Goal: Information Seeking & Learning: Compare options

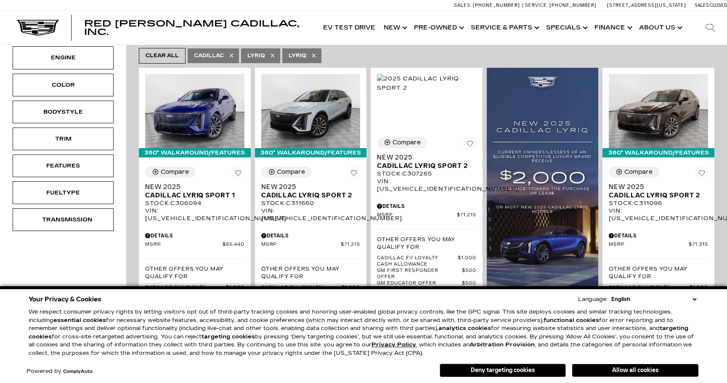
scroll to position [173, 0]
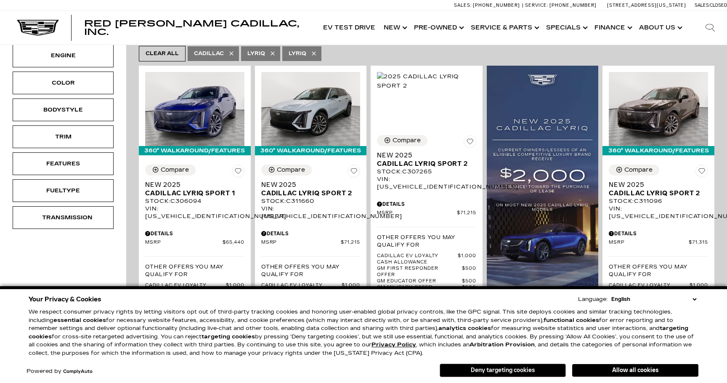
click at [527, 374] on button "Deny targeting cookies" at bounding box center [503, 370] width 126 height 13
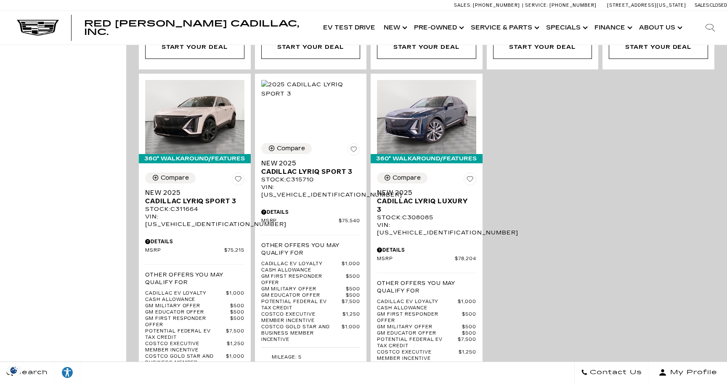
scroll to position [1852, 0]
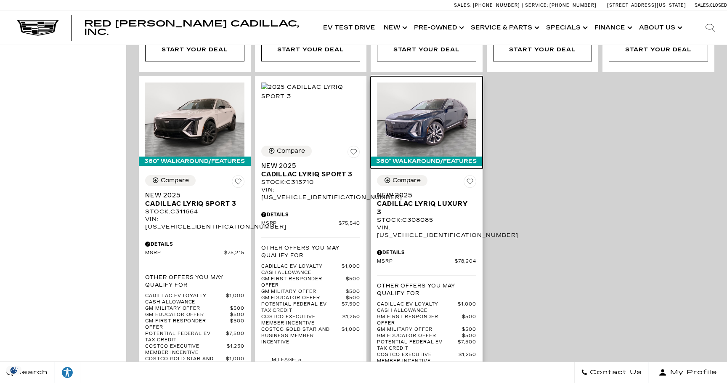
click at [422, 90] on img at bounding box center [426, 119] width 99 height 74
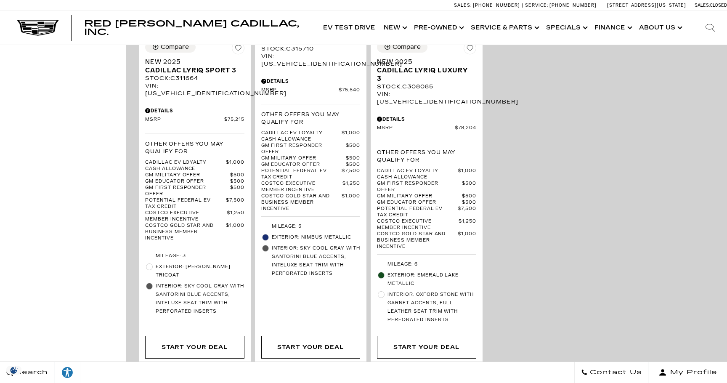
scroll to position [1989, 0]
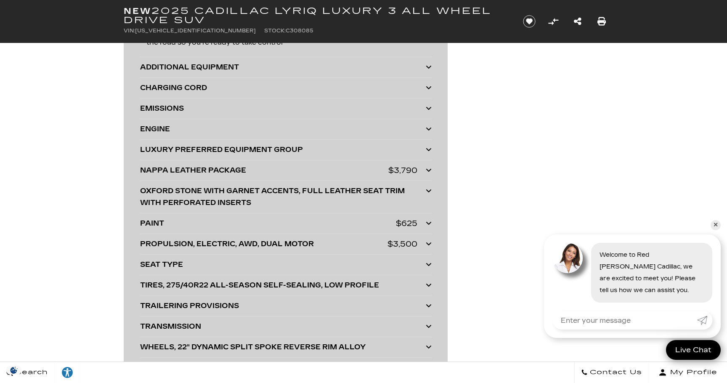
scroll to position [2368, 0]
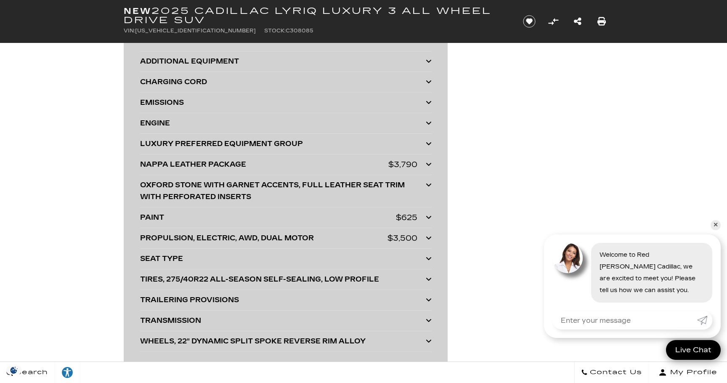
click at [428, 239] on icon at bounding box center [429, 237] width 6 height 7
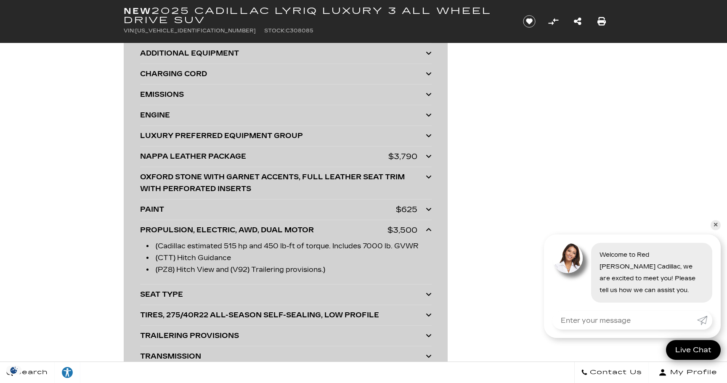
scroll to position [2377, 0]
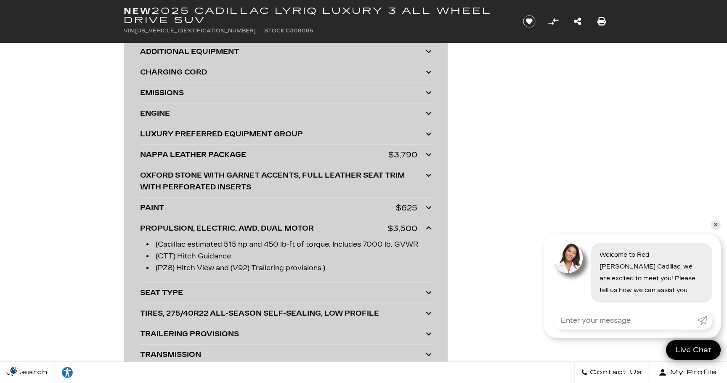
click at [428, 229] on icon at bounding box center [429, 228] width 6 height 7
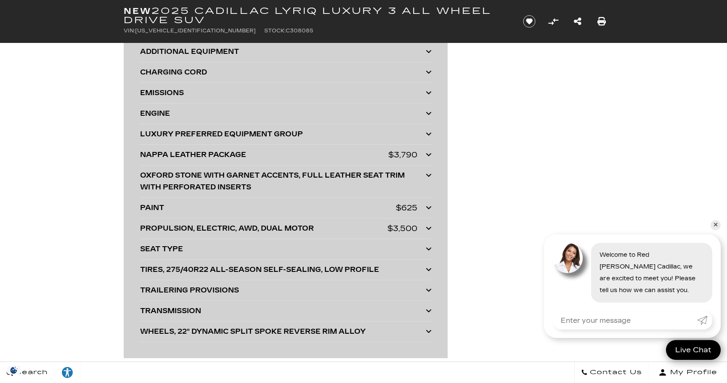
click at [428, 229] on icon at bounding box center [429, 228] width 6 height 7
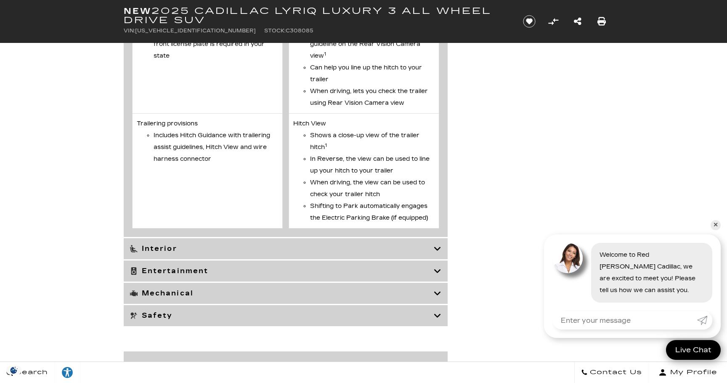
scroll to position [4050, 0]
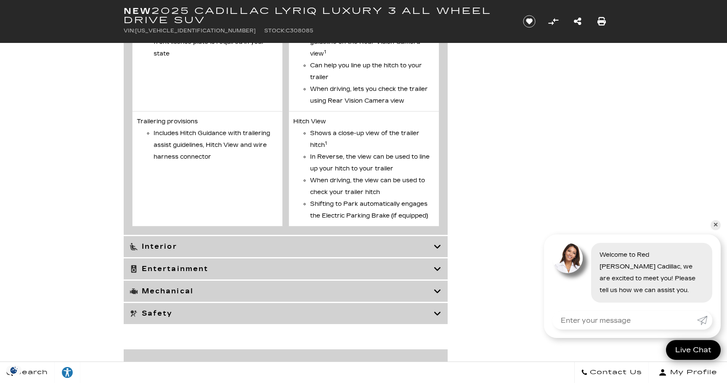
click at [439, 249] on icon at bounding box center [438, 246] width 8 height 8
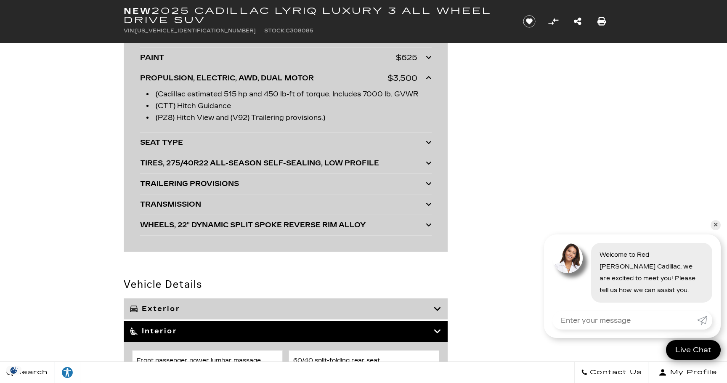
scroll to position [2555, 0]
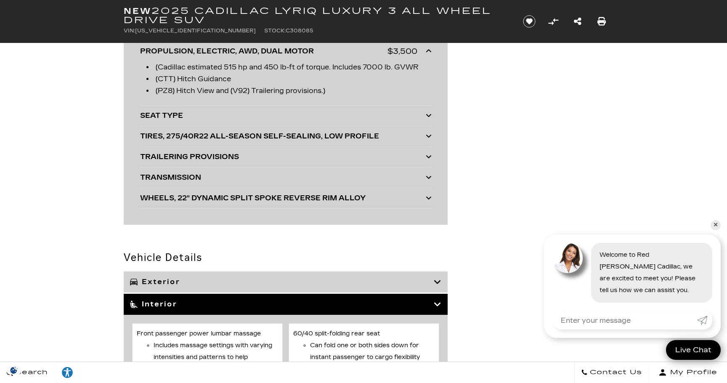
click at [439, 306] on icon at bounding box center [438, 304] width 8 height 8
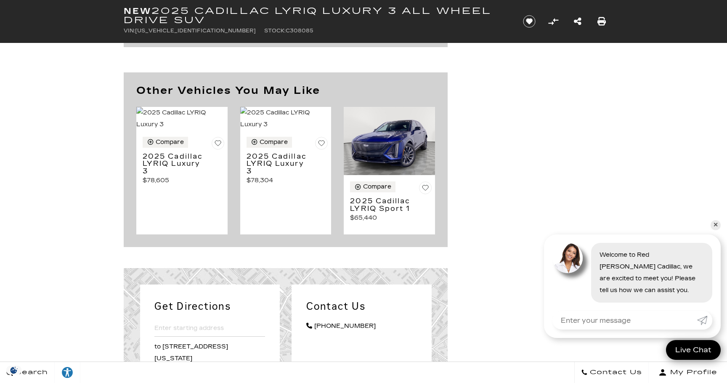
scroll to position [2890, 0]
click at [193, 175] on h3 "2025 Cadillac LYRIQ Luxury 3" at bounding box center [175, 163] width 65 height 22
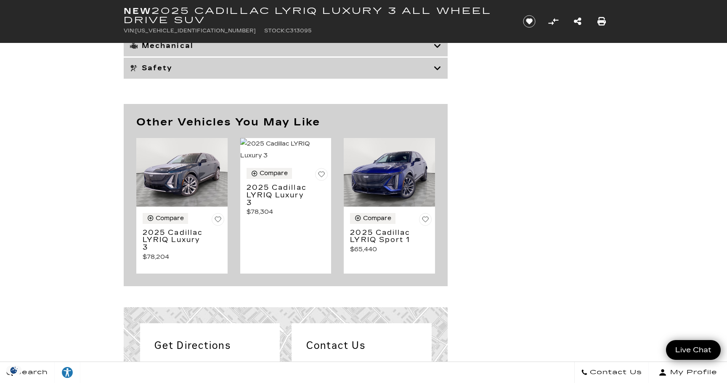
scroll to position [3951, 0]
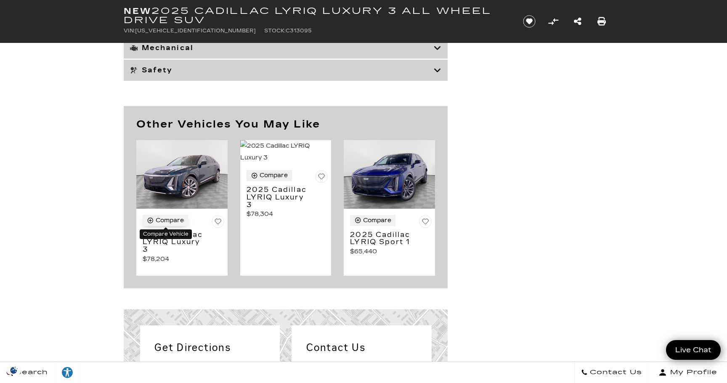
click at [150, 221] on icon "Compare Vehicle" at bounding box center [150, 220] width 7 height 7
click at [358, 219] on icon "Compare Vehicle" at bounding box center [357, 220] width 7 height 7
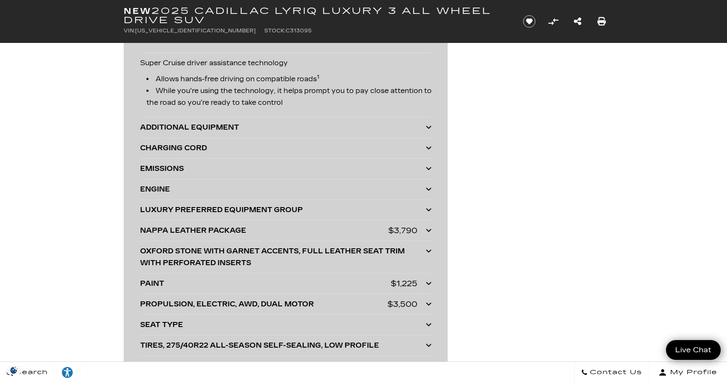
scroll to position [2090, 0]
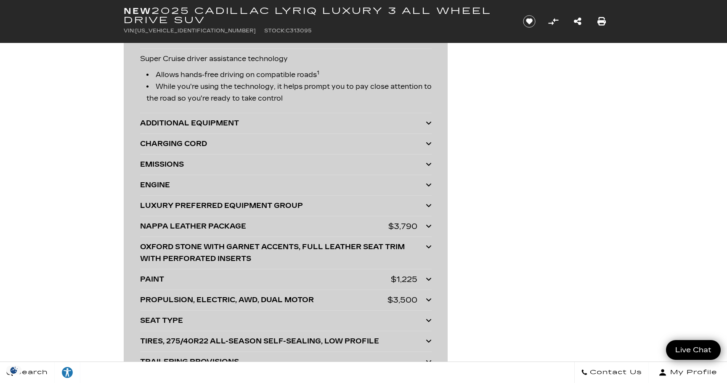
click at [431, 122] on icon at bounding box center [429, 123] width 6 height 7
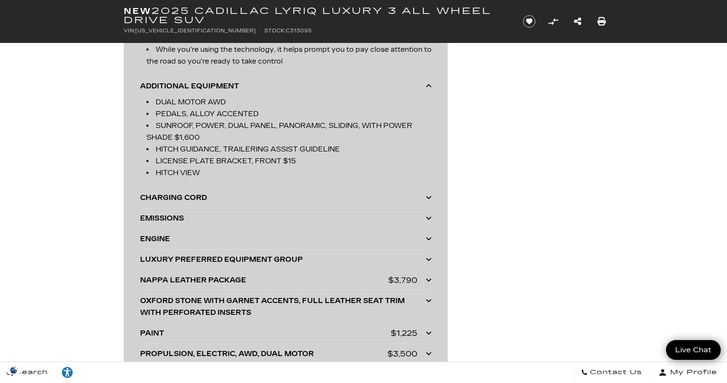
scroll to position [2130, 0]
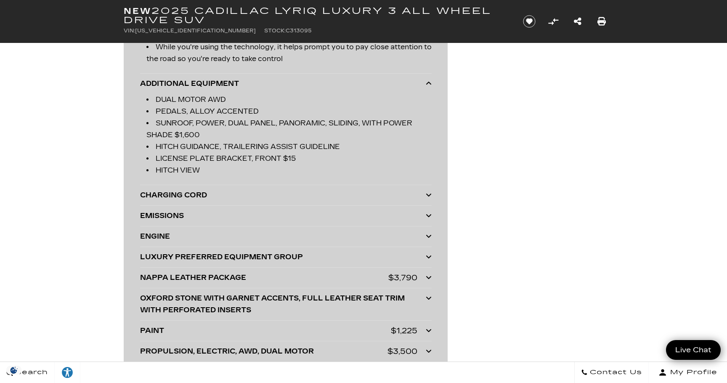
click at [431, 197] on icon at bounding box center [429, 194] width 6 height 7
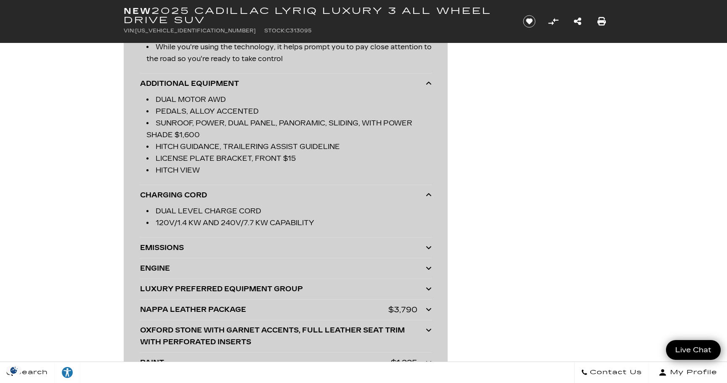
click at [431, 197] on icon at bounding box center [429, 194] width 6 height 7
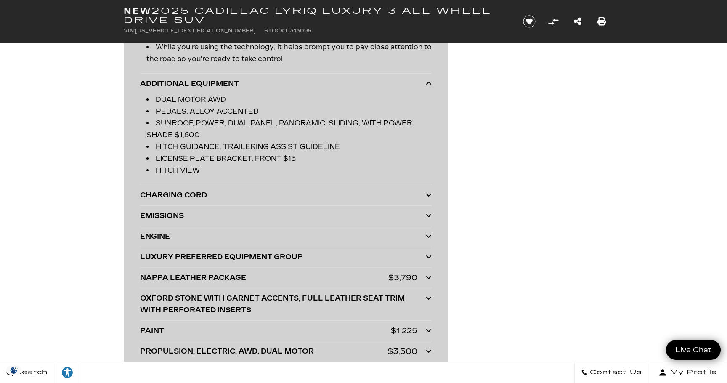
click at [430, 218] on icon at bounding box center [429, 215] width 6 height 7
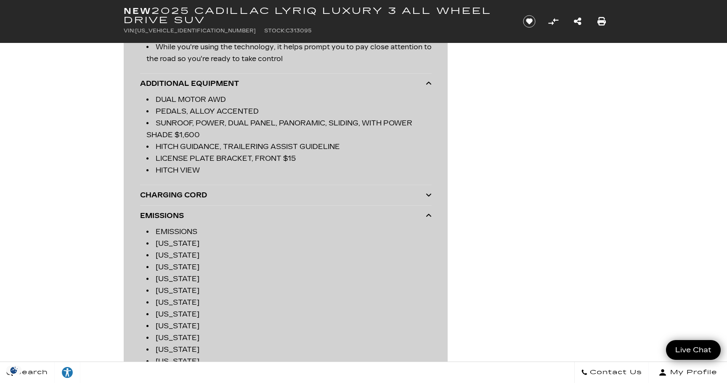
click at [430, 218] on icon at bounding box center [429, 215] width 6 height 7
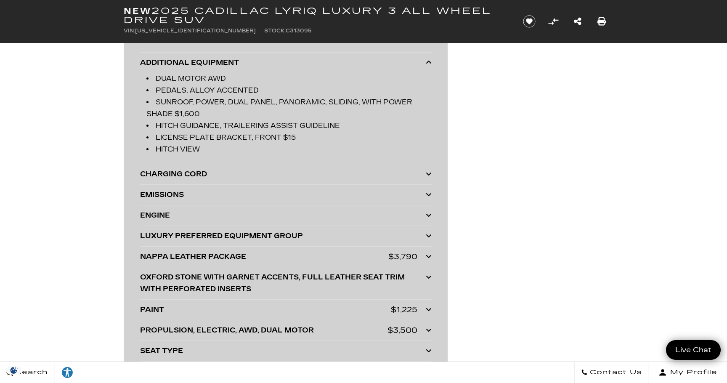
scroll to position [2152, 0]
click at [430, 218] on div at bounding box center [429, 214] width 6 height 12
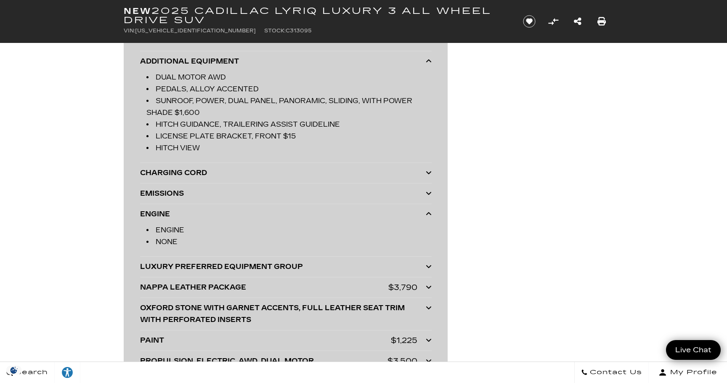
click at [430, 218] on div at bounding box center [429, 214] width 6 height 12
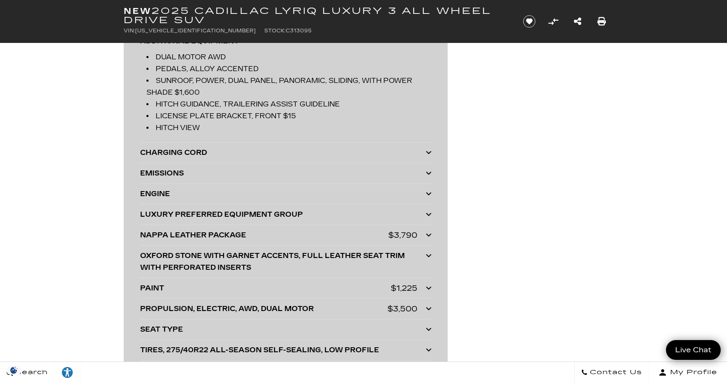
scroll to position [2177, 0]
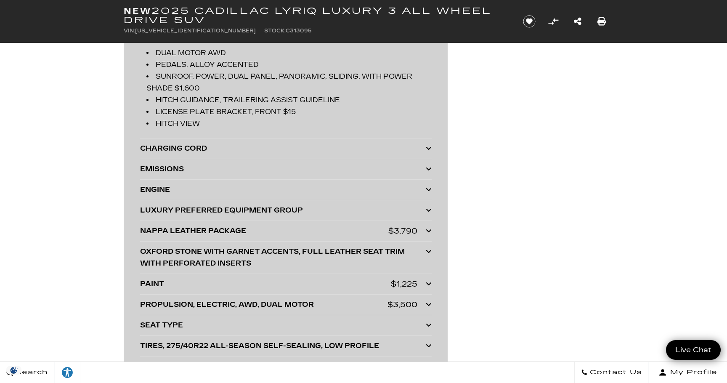
click at [428, 213] on icon at bounding box center [429, 210] width 6 height 7
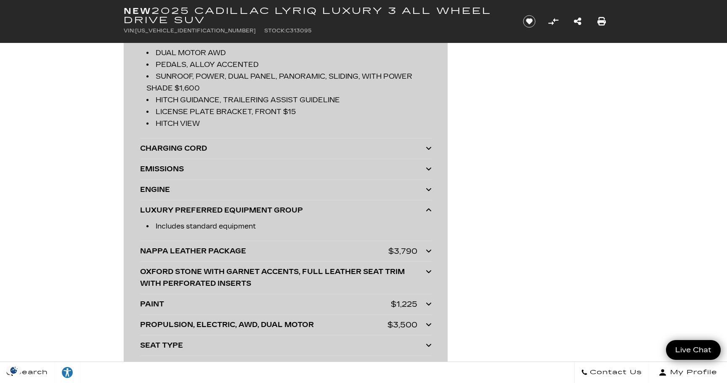
click at [428, 213] on icon at bounding box center [429, 210] width 6 height 7
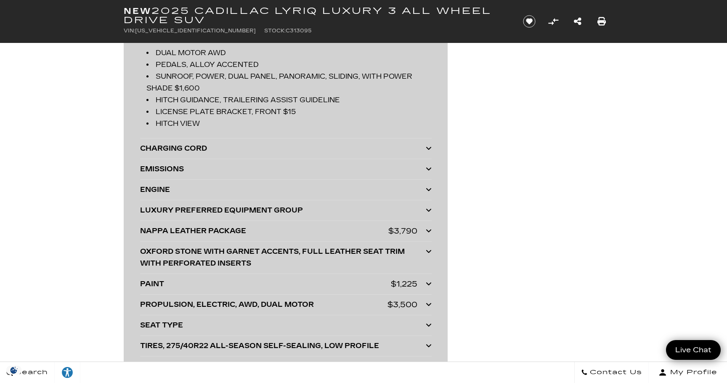
click at [428, 233] on icon at bounding box center [429, 230] width 6 height 7
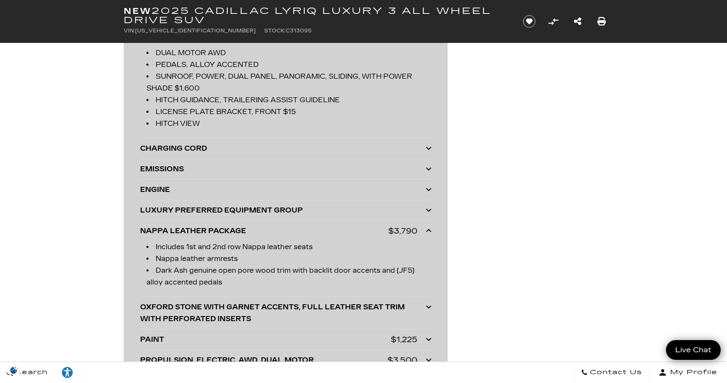
click at [428, 233] on icon at bounding box center [429, 230] width 6 height 7
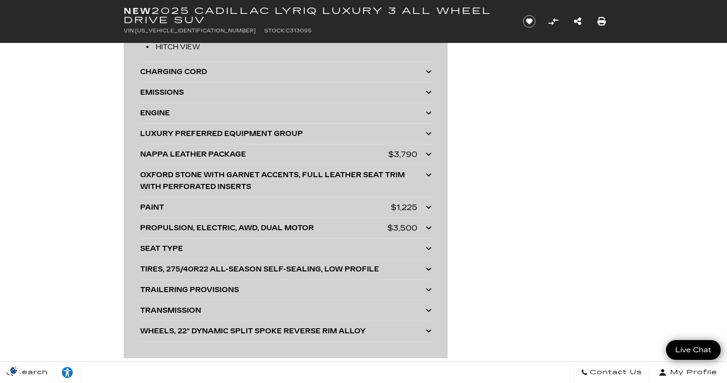
scroll to position [2254, 0]
click at [429, 227] on icon at bounding box center [429, 227] width 6 height 7
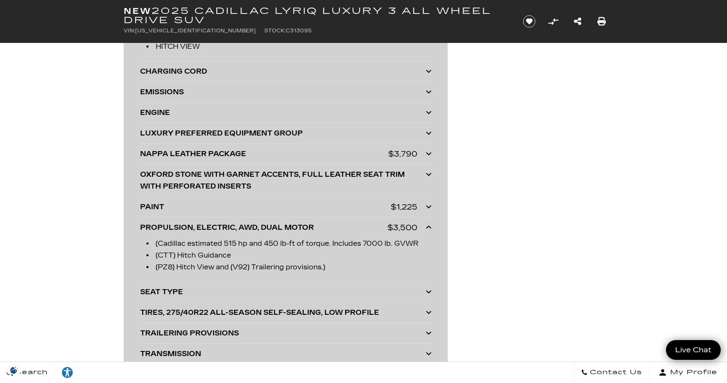
click at [429, 227] on icon at bounding box center [429, 227] width 6 height 7
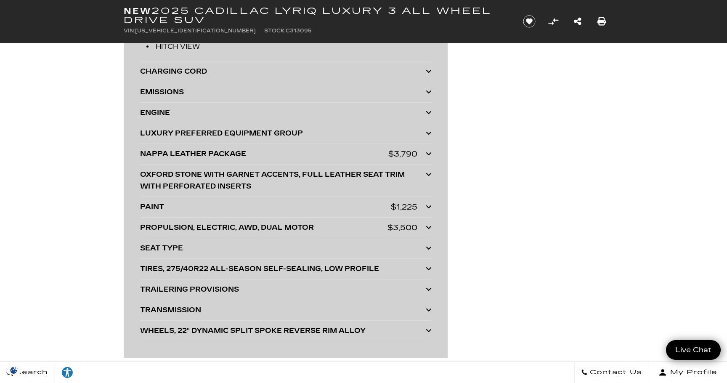
click at [427, 249] on icon at bounding box center [429, 248] width 6 height 7
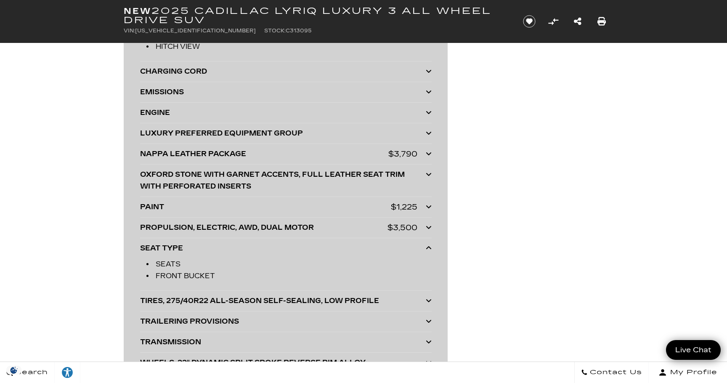
click at [427, 249] on icon at bounding box center [429, 248] width 6 height 7
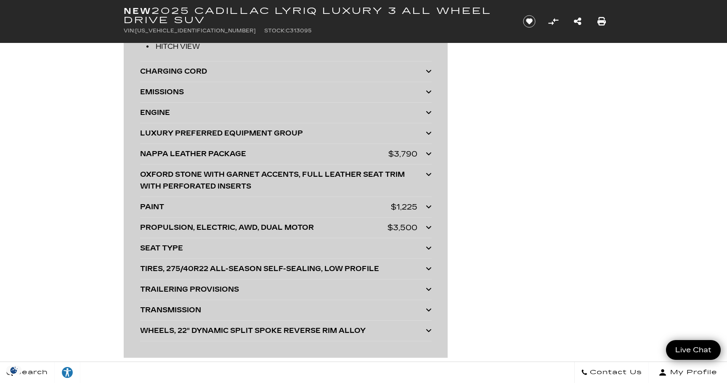
click at [430, 291] on icon at bounding box center [429, 289] width 6 height 7
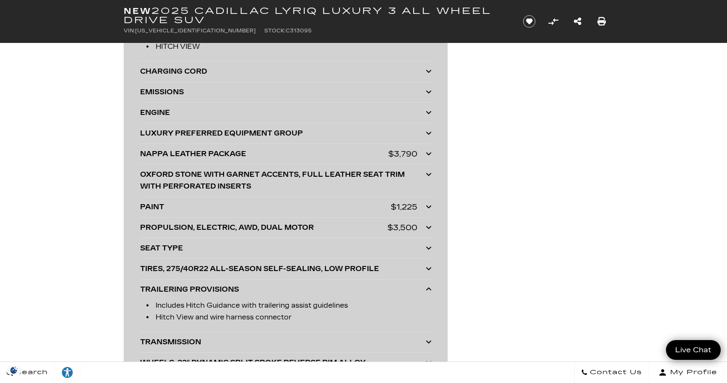
click at [430, 291] on icon at bounding box center [429, 289] width 6 height 7
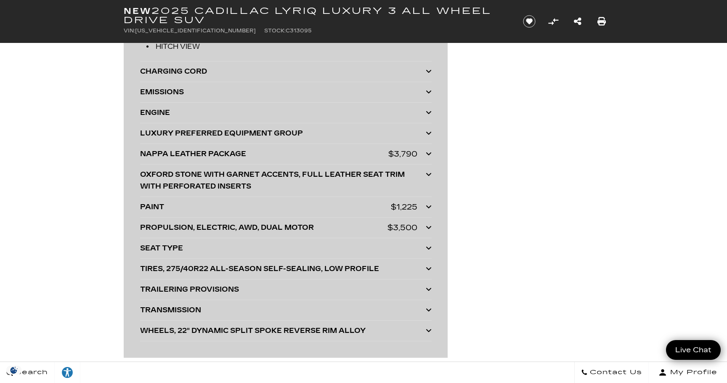
click at [431, 309] on icon at bounding box center [429, 309] width 6 height 7
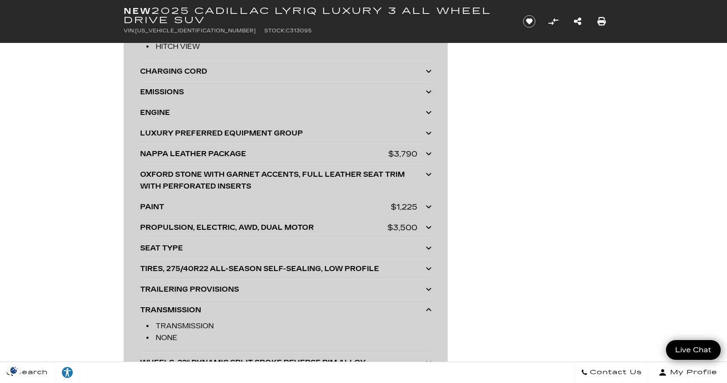
click at [431, 309] on icon at bounding box center [429, 309] width 6 height 7
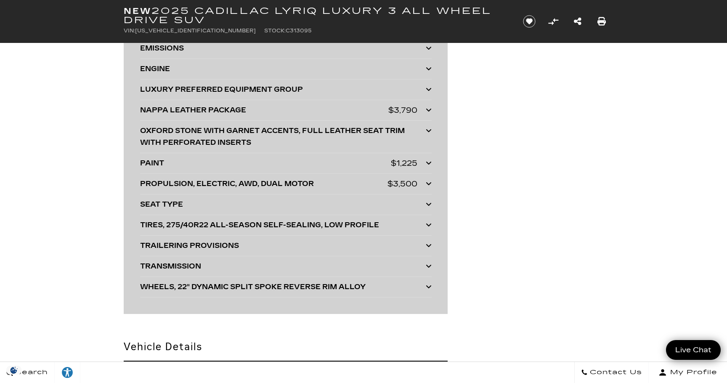
scroll to position [2305, 0]
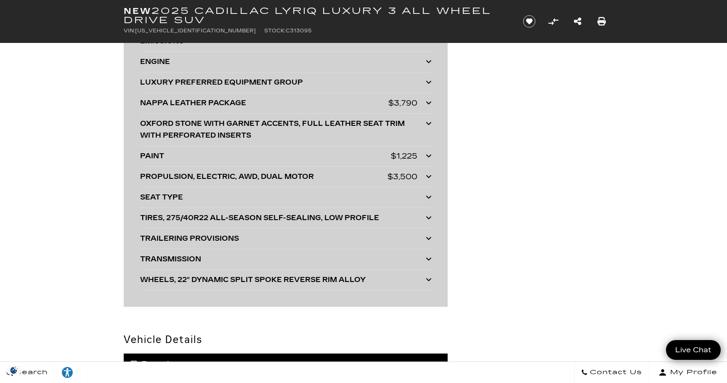
click at [429, 280] on icon at bounding box center [429, 279] width 6 height 7
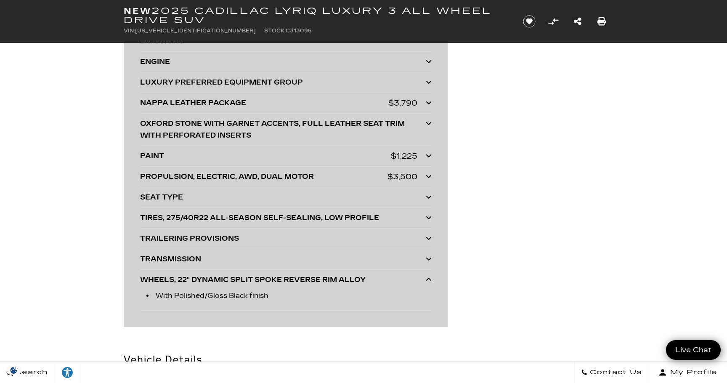
click at [429, 280] on icon at bounding box center [429, 279] width 6 height 7
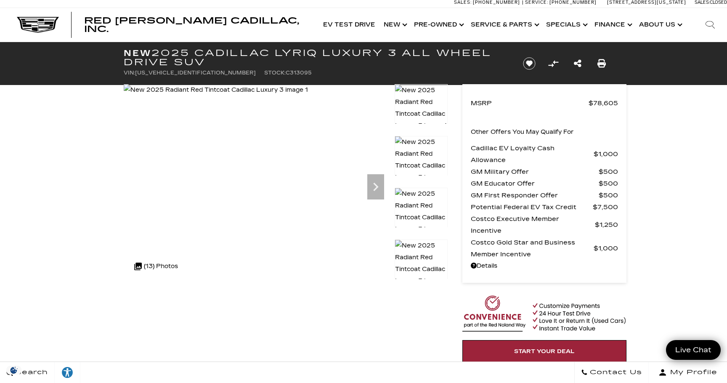
scroll to position [0, 0]
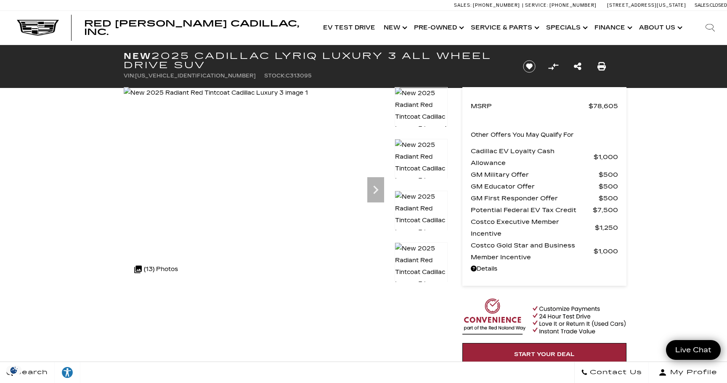
click at [424, 210] on img at bounding box center [421, 221] width 53 height 60
click at [425, 110] on img at bounding box center [421, 117] width 53 height 60
click at [165, 269] on div ".cls-1, .cls-3 { fill: #c50033; } .cls-1 { clip-rule: evenodd; } .cls-2 { clip-…" at bounding box center [156, 269] width 52 height 20
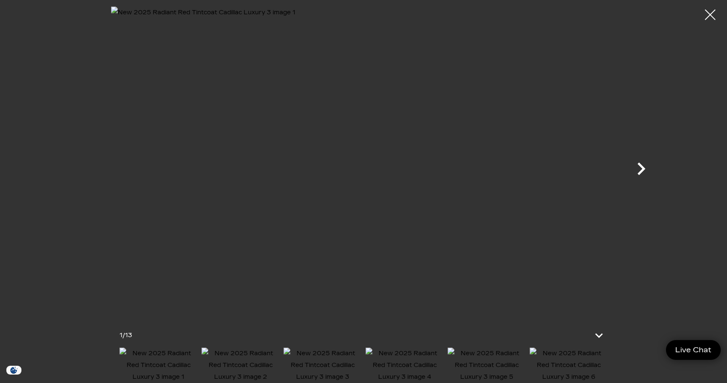
click at [641, 168] on icon "Next" at bounding box center [641, 168] width 25 height 25
click at [641, 167] on icon "Next" at bounding box center [641, 168] width 25 height 25
click at [644, 168] on icon "Next" at bounding box center [642, 168] width 8 height 13
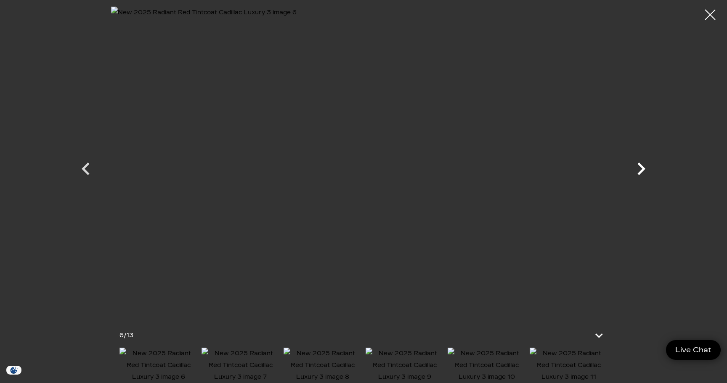
click at [644, 169] on icon "Next" at bounding box center [642, 168] width 8 height 13
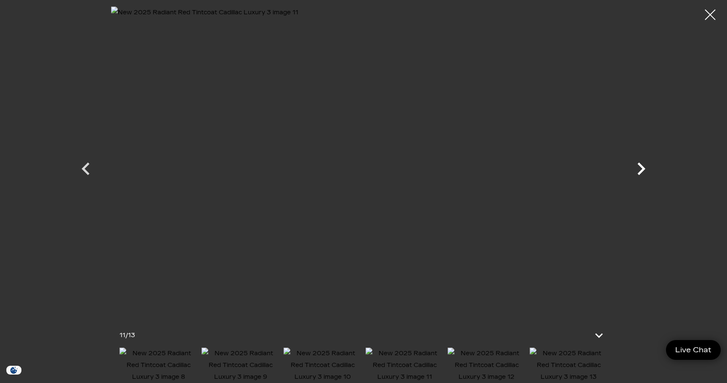
click at [641, 169] on icon "Next" at bounding box center [641, 168] width 25 height 25
click at [641, 170] on div at bounding box center [363, 160] width 589 height 309
click at [90, 170] on icon "Previous" at bounding box center [85, 168] width 25 height 25
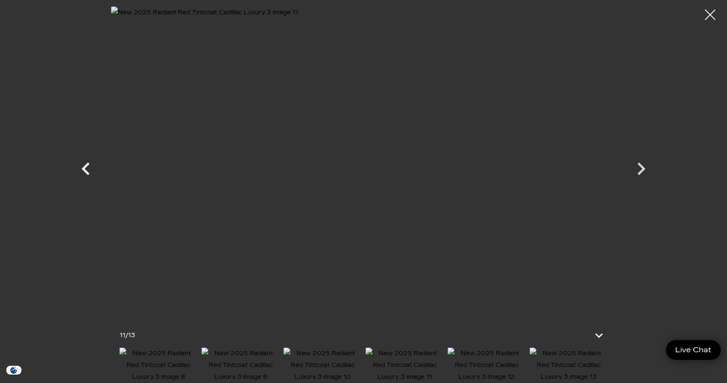
click at [90, 171] on icon "Previous" at bounding box center [85, 168] width 25 height 25
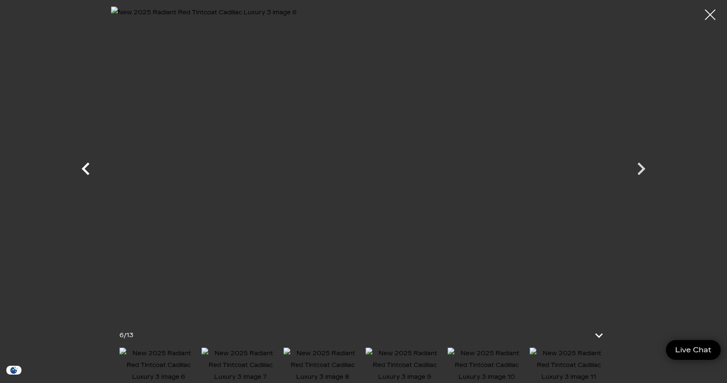
click at [90, 171] on icon "Previous" at bounding box center [85, 168] width 25 height 25
click at [713, 14] on div at bounding box center [710, 15] width 22 height 22
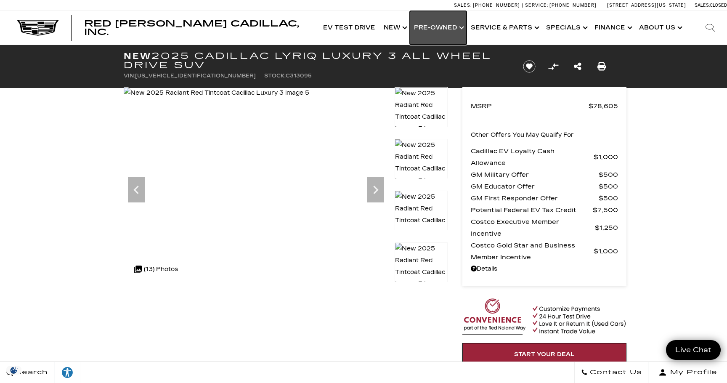
click at [457, 25] on link "Show Pre-Owned" at bounding box center [438, 28] width 57 height 34
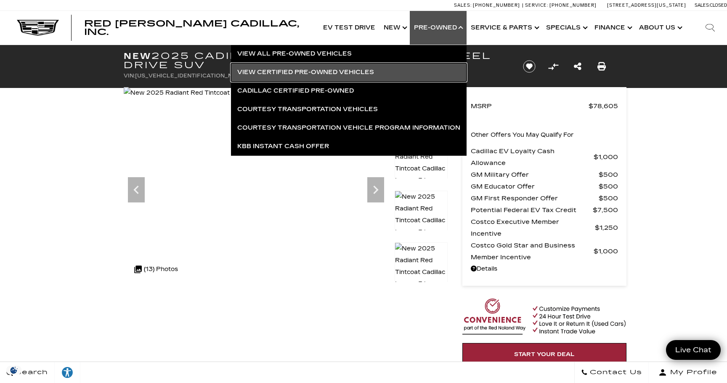
click at [313, 76] on link "View Certified Pre-Owned Vehicles" at bounding box center [349, 72] width 236 height 19
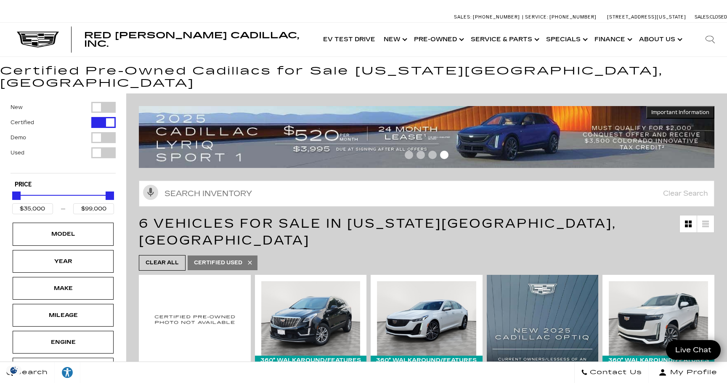
scroll to position [1, 0]
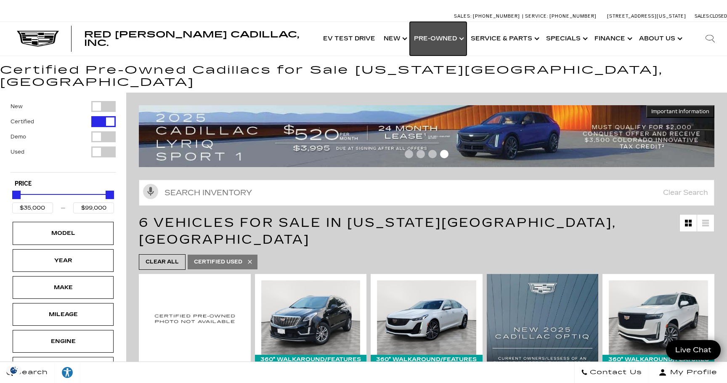
click at [436, 44] on link "Show Pre-Owned" at bounding box center [438, 39] width 57 height 34
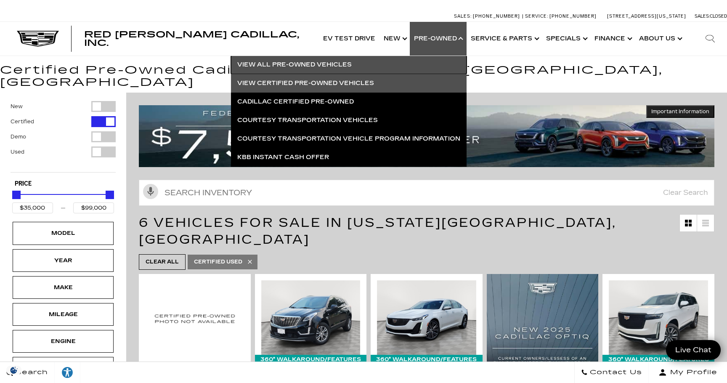
click at [332, 67] on link "View All Pre-Owned Vehicles" at bounding box center [349, 65] width 236 height 19
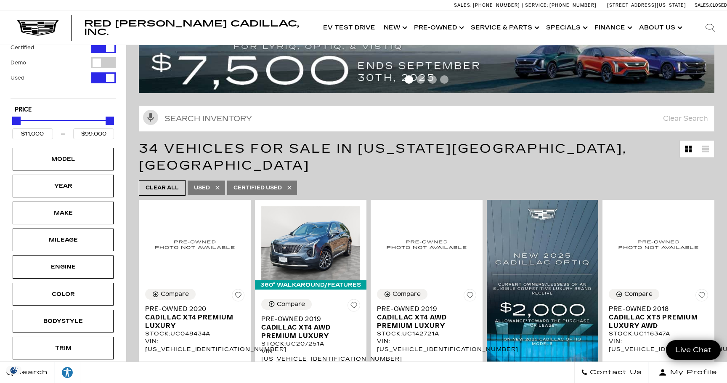
scroll to position [28, 0]
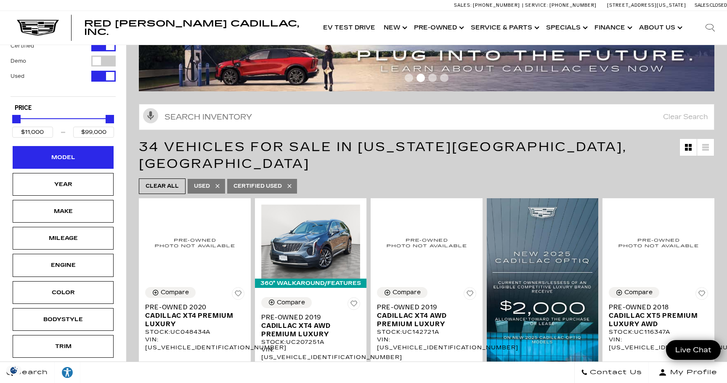
click at [66, 157] on div "Model" at bounding box center [63, 157] width 42 height 9
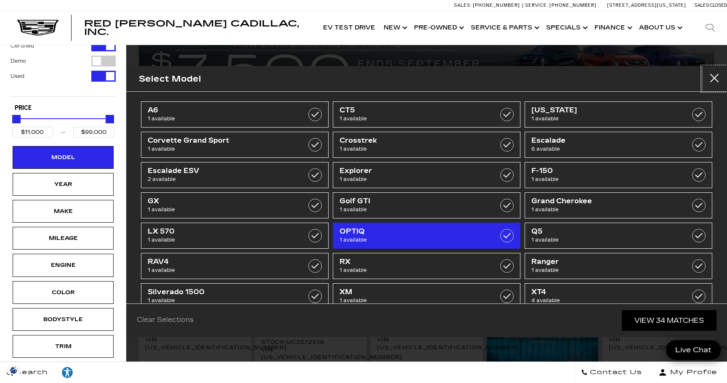
scroll to position [0, 0]
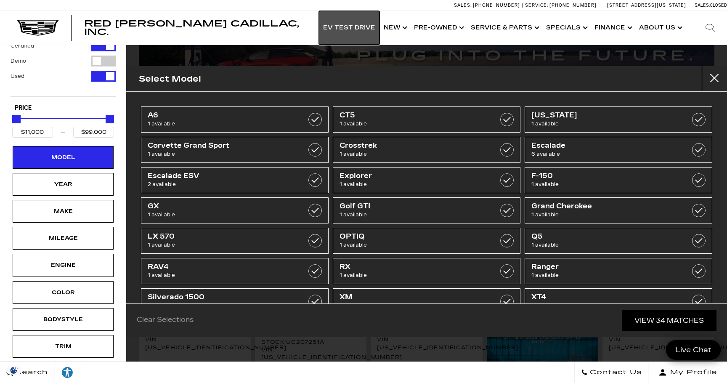
click at [370, 27] on link "EV Test Drive" at bounding box center [349, 28] width 61 height 34
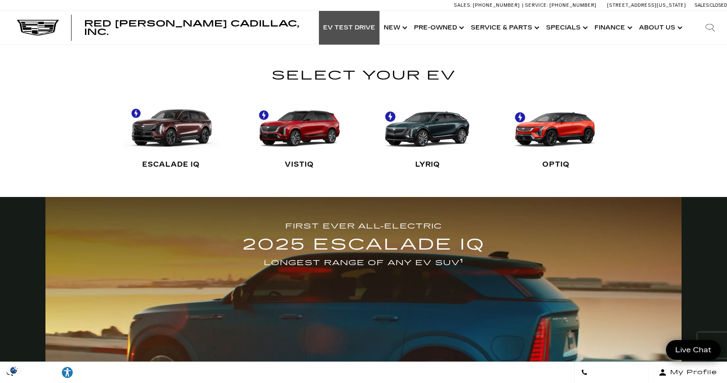
click at [562, 122] on link "OPTIQ" at bounding box center [556, 135] width 95 height 84
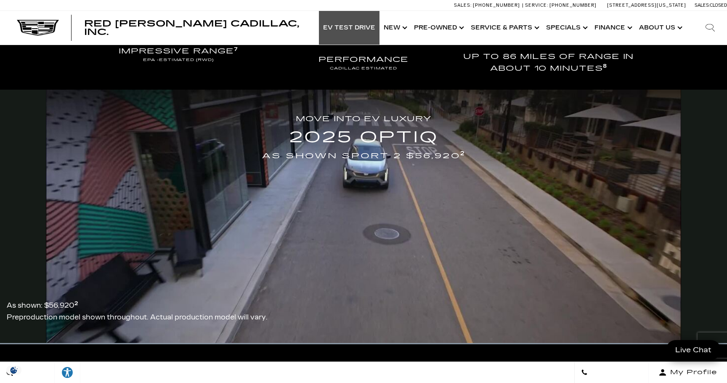
scroll to position [1491, 0]
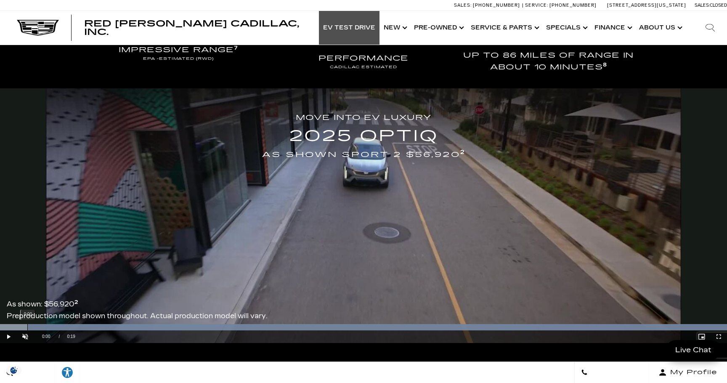
click at [27, 325] on div "0:00" at bounding box center [27, 327] width 0 height 6
click at [60, 329] on div "0:01" at bounding box center [60, 327] width 0 height 6
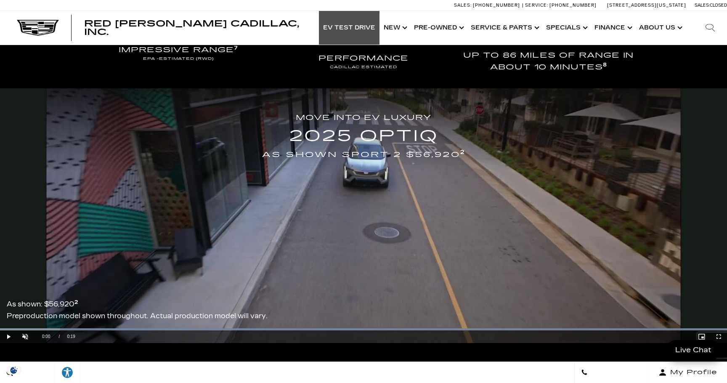
click at [95, 332] on div "Video Player" at bounding box center [387, 336] width 614 height 13
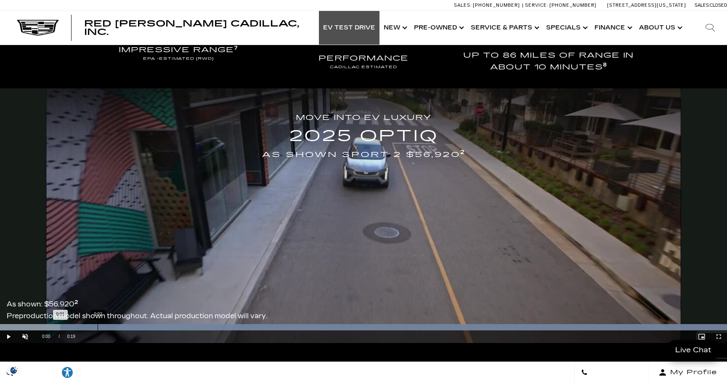
click at [98, 328] on div "0:02" at bounding box center [98, 327] width 0 height 6
click at [164, 326] on div "0:04" at bounding box center [164, 327] width 0 height 6
click at [210, 326] on div "0:05" at bounding box center [210, 327] width 0 height 6
click at [256, 328] on div "0:06" at bounding box center [256, 327] width 0 height 6
click at [321, 329] on div "0:08" at bounding box center [321, 327] width 0 height 6
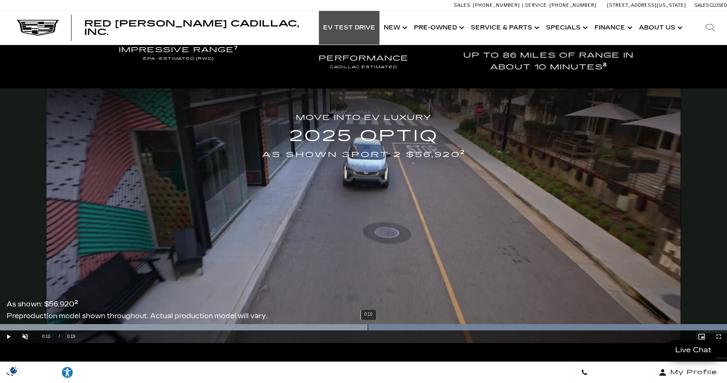
click at [368, 329] on div "0:10" at bounding box center [368, 327] width 0 height 6
click at [420, 329] on div "0:11" at bounding box center [420, 327] width 0 height 6
click at [458, 328] on div "0:12" at bounding box center [458, 327] width 0 height 6
click at [491, 325] on div "0:13" at bounding box center [491, 327] width 0 height 6
click at [543, 325] on div "0:14" at bounding box center [543, 327] width 0 height 6
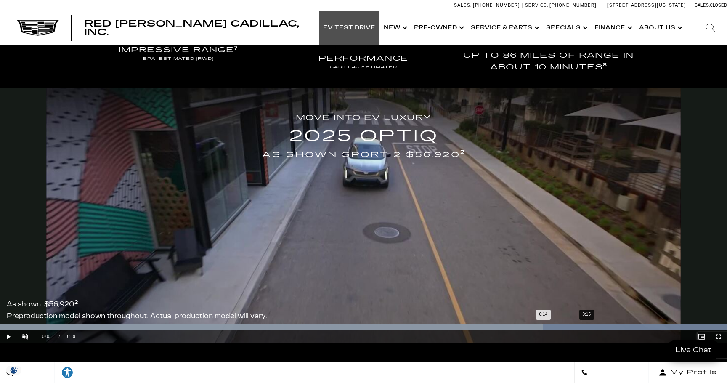
click at [587, 327] on div "0:15" at bounding box center [586, 327] width 0 height 6
click at [638, 326] on div "0:17" at bounding box center [638, 327] width 0 height 6
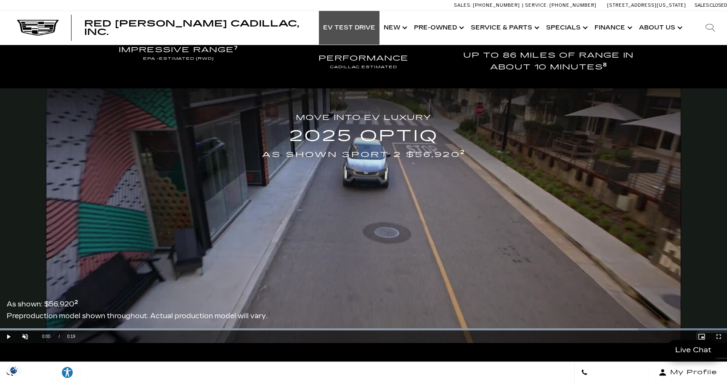
click at [678, 323] on video "Video Player" at bounding box center [363, 215] width 727 height 255
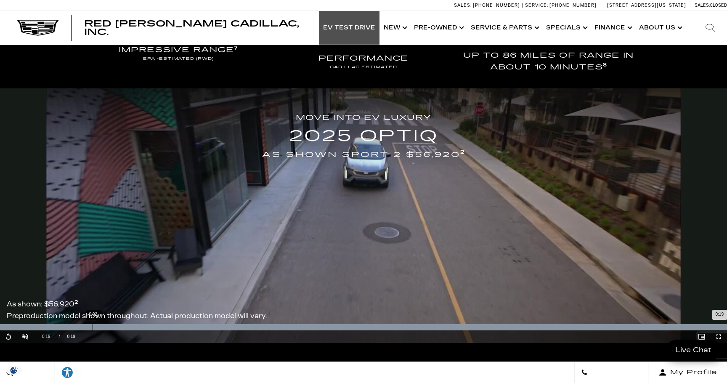
click at [93, 328] on div "0:02" at bounding box center [93, 327] width 0 height 6
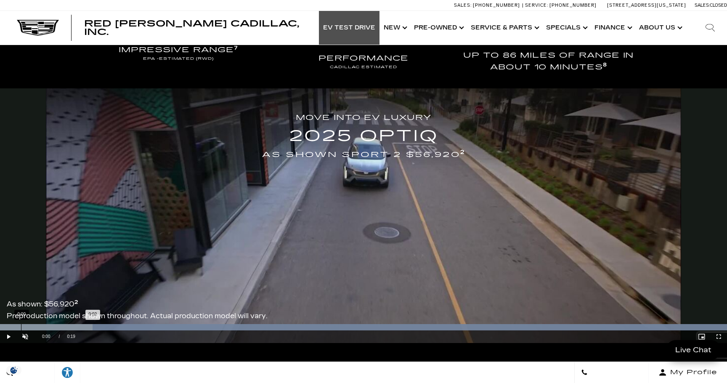
click at [21, 329] on div "0:00" at bounding box center [21, 327] width 0 height 6
click at [50, 327] on div "0:01" at bounding box center [50, 327] width 0 height 6
click at [188, 329] on div "0:05" at bounding box center [188, 327] width 0 height 6
click at [287, 328] on div "0:07" at bounding box center [287, 327] width 0 height 6
click at [344, 329] on div "0:09" at bounding box center [344, 327] width 0 height 6
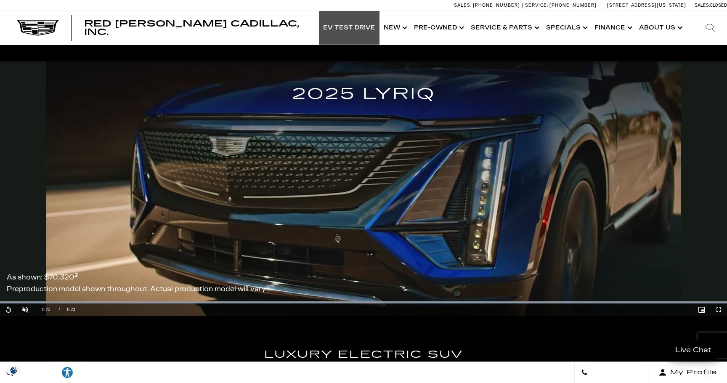
scroll to position [1049, 0]
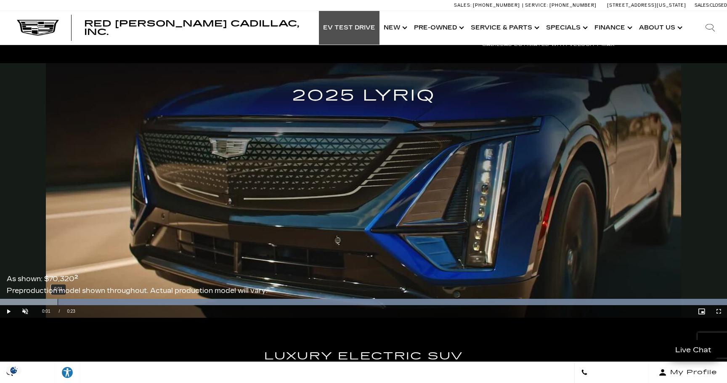
click at [58, 305] on div "0:01" at bounding box center [58, 302] width 0 height 6
click at [151, 303] on div "0:04" at bounding box center [151, 302] width 0 height 6
click at [256, 302] on div "0:08" at bounding box center [256, 302] width 0 height 6
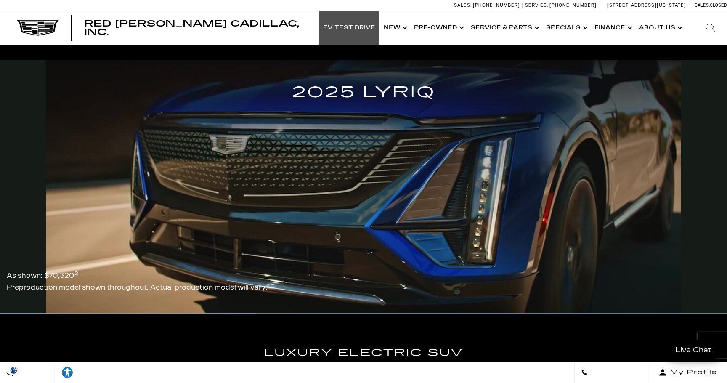
scroll to position [1048, 0]
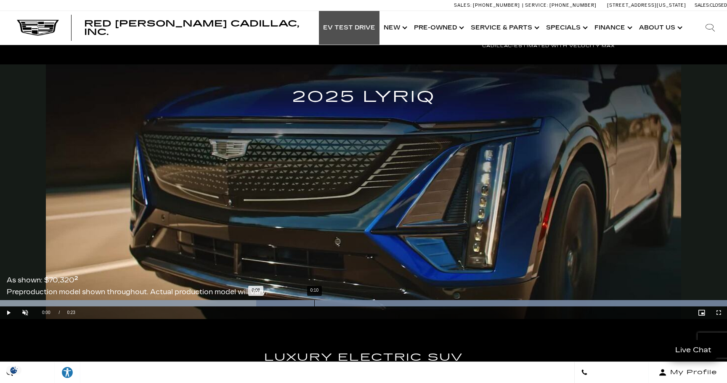
click at [314, 305] on div "0:10" at bounding box center [314, 303] width 0 height 6
click at [357, 306] on div "0:11" at bounding box center [357, 303] width 0 height 6
click at [418, 303] on div "0:13" at bounding box center [418, 303] width 0 height 6
click at [489, 303] on div "0:15" at bounding box center [489, 303] width 0 height 6
click at [535, 301] on div "0:17" at bounding box center [535, 303] width 0 height 6
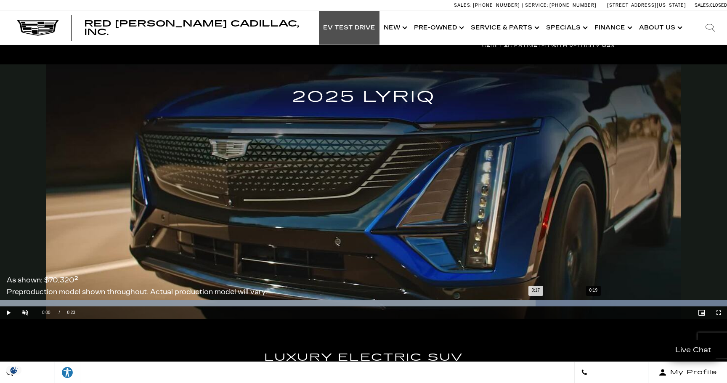
click at [593, 303] on div "0:19" at bounding box center [593, 303] width 0 height 6
click at [646, 302] on div "0:21" at bounding box center [646, 303] width 0 height 6
click at [678, 305] on div "0:22" at bounding box center [678, 303] width 0 height 6
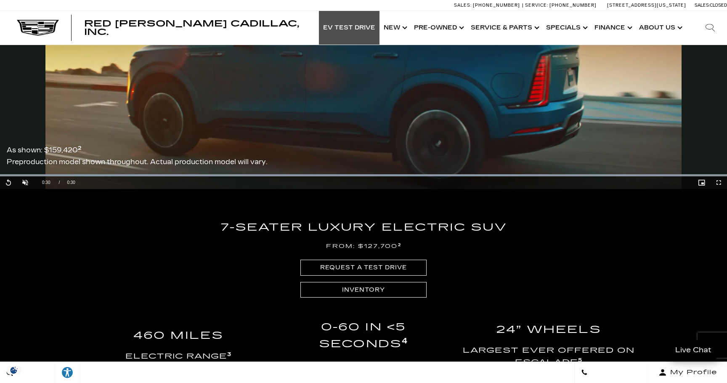
scroll to position [0, 0]
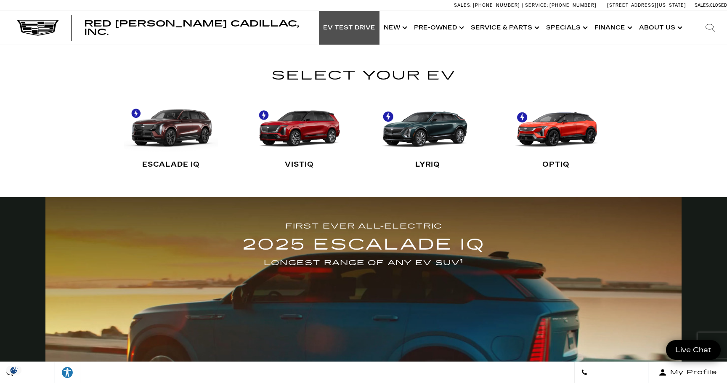
click at [391, 117] on link "LYRIQ" at bounding box center [427, 135] width 95 height 84
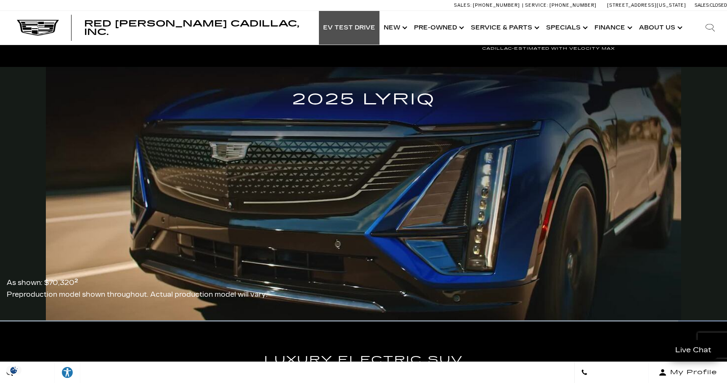
scroll to position [1046, 0]
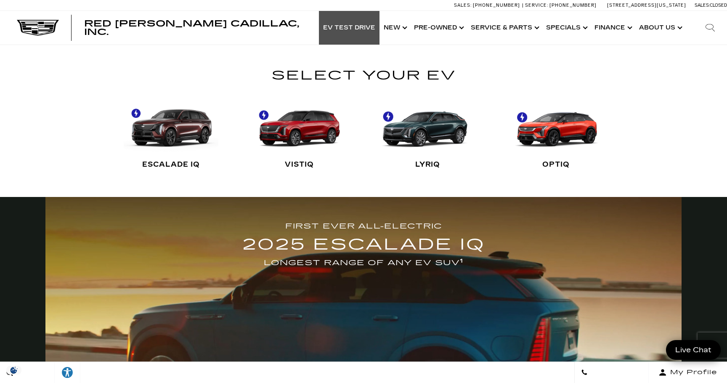
click at [433, 122] on link "LYRIQ" at bounding box center [427, 135] width 95 height 84
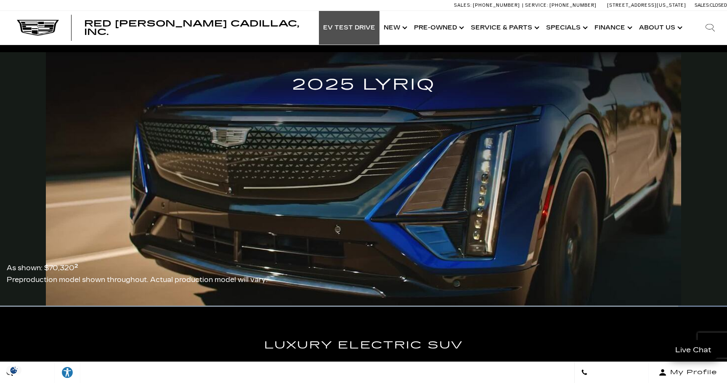
scroll to position [1067, 0]
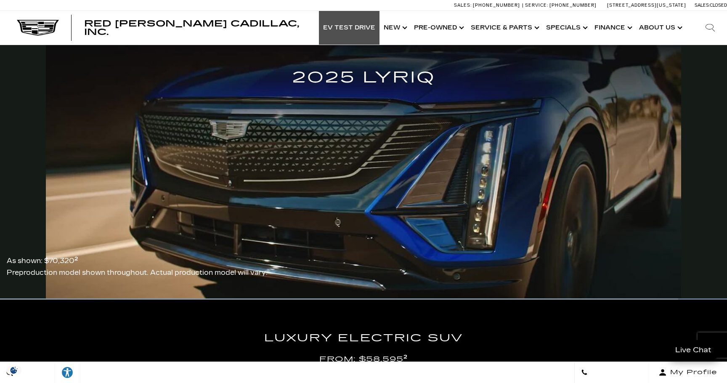
click at [694, 184] on div "2025 LYRIQ" at bounding box center [363, 162] width 727 height 234
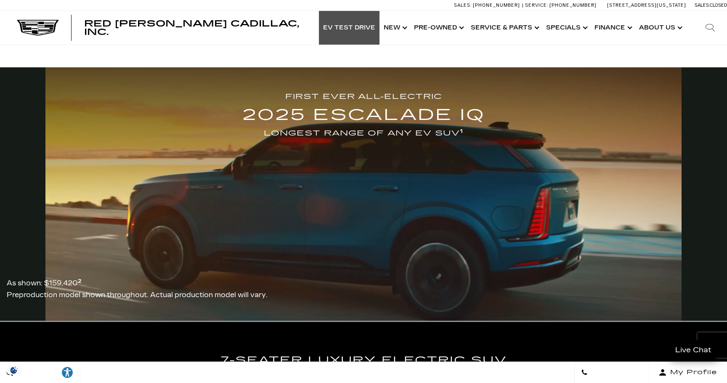
scroll to position [0, 0]
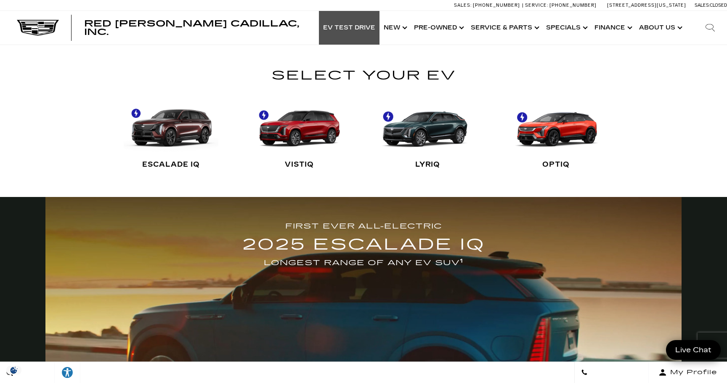
click at [436, 127] on link "LYRIQ" at bounding box center [427, 135] width 95 height 84
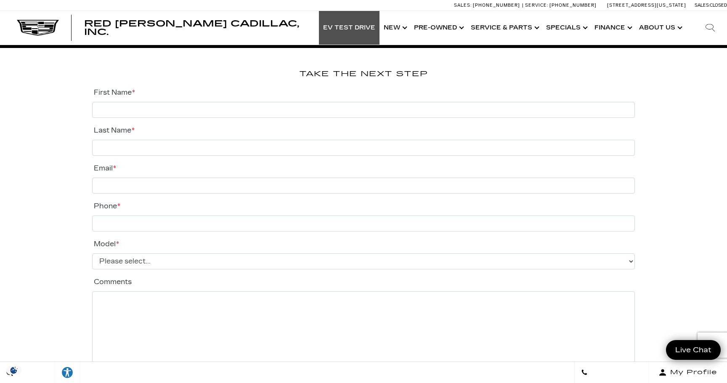
scroll to position [1972, 0]
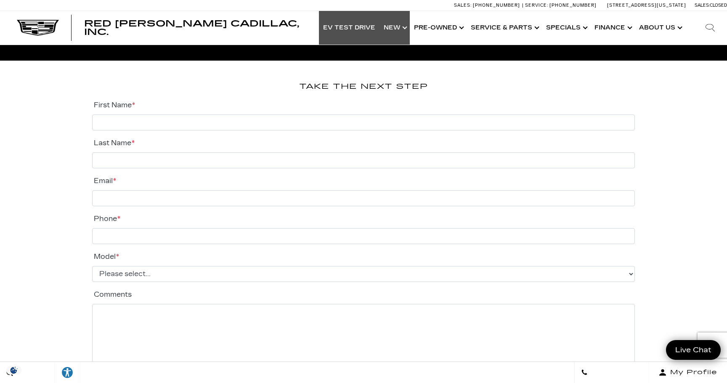
click at [403, 27] on link "Show New" at bounding box center [395, 28] width 30 height 34
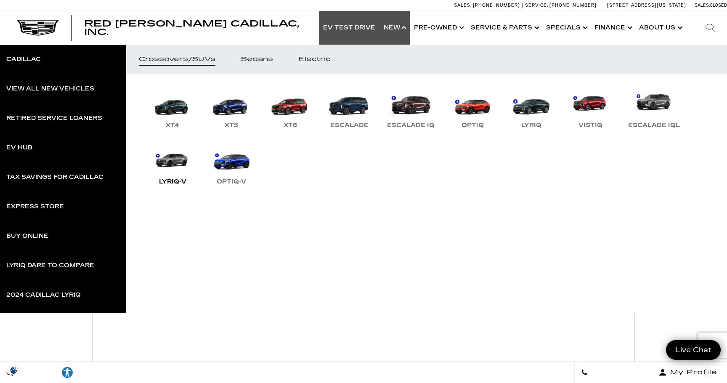
click at [179, 161] on link "LYRIQ-V" at bounding box center [172, 165] width 51 height 44
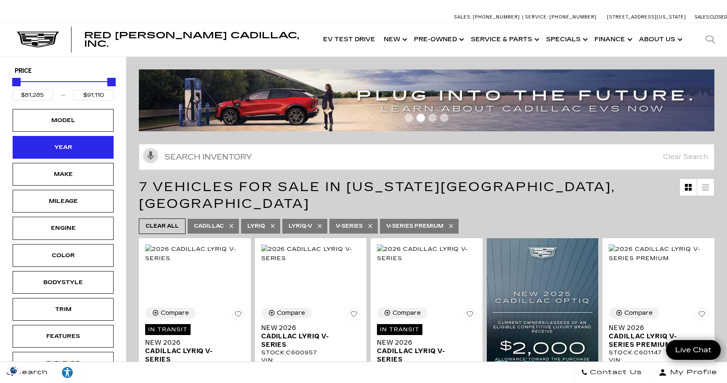
click at [59, 154] on div "Year" at bounding box center [63, 147] width 101 height 23
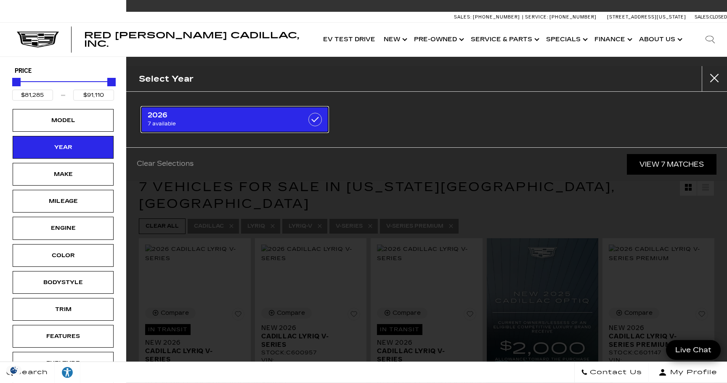
click at [314, 117] on label at bounding box center [314, 119] width 13 height 13
click at [188, 112] on span "2026" at bounding box center [222, 115] width 148 height 8
click at [154, 116] on span "2026" at bounding box center [222, 115] width 148 height 8
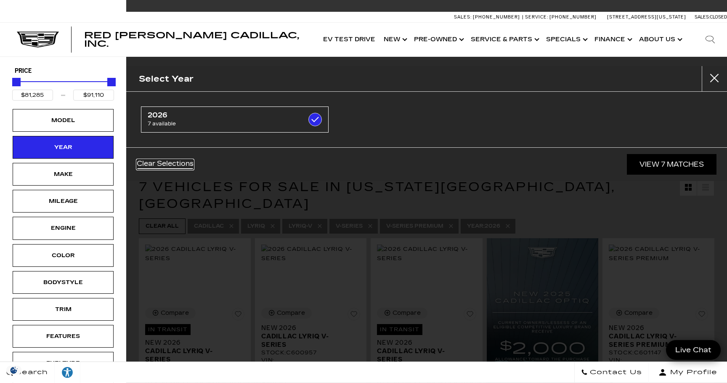
click at [179, 163] on link "Clear Selections" at bounding box center [165, 165] width 57 height 10
checkbox input "false"
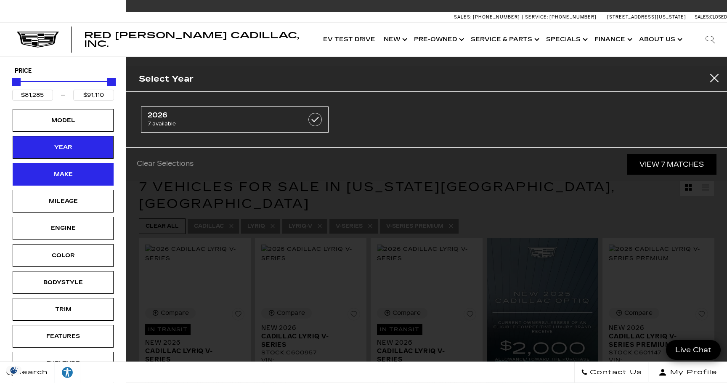
click at [58, 172] on div "Make" at bounding box center [63, 174] width 42 height 9
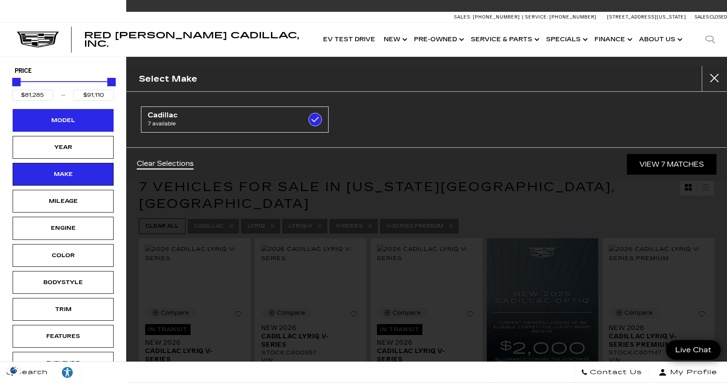
click at [62, 127] on div "Model" at bounding box center [63, 120] width 101 height 23
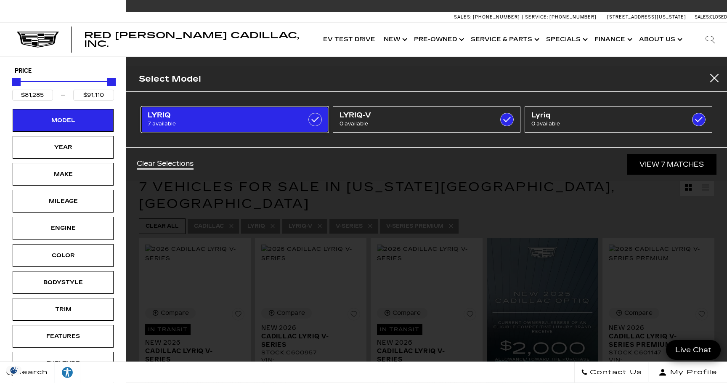
click at [213, 125] on span "7 available" at bounding box center [222, 124] width 148 height 8
checkbox input "true"
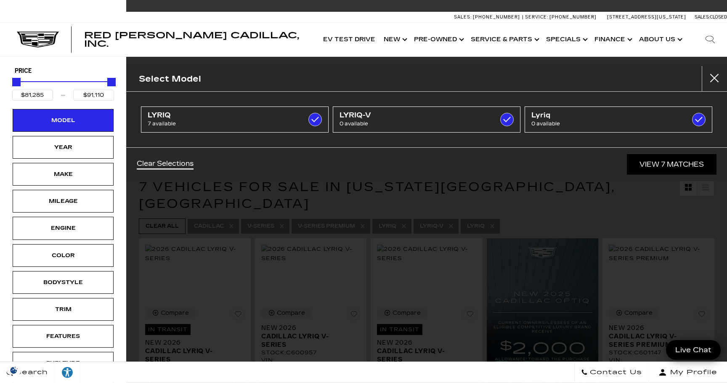
click at [337, 176] on div "Clear Selections View 7 Matches" at bounding box center [426, 164] width 601 height 34
click at [720, 78] on button "Close" at bounding box center [714, 78] width 25 height 25
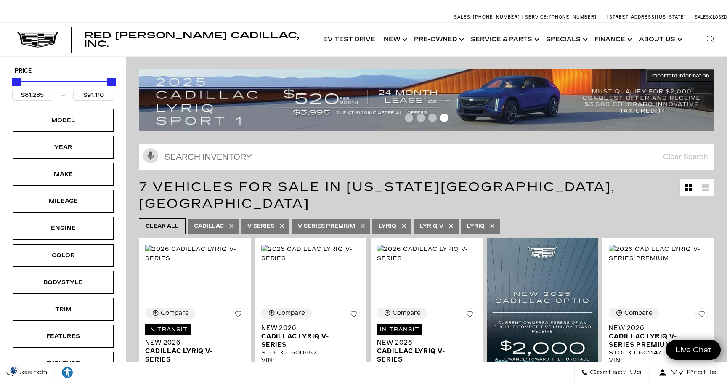
click at [476, 221] on span "LYRIQ" at bounding box center [476, 226] width 18 height 11
click at [454, 223] on icon at bounding box center [451, 226] width 7 height 7
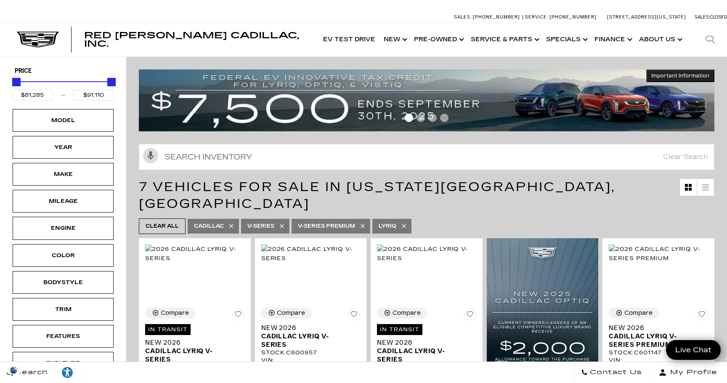
click at [364, 224] on icon at bounding box center [363, 226] width 4 height 4
type input "$86,985"
click at [284, 224] on icon at bounding box center [282, 226] width 4 height 4
type input "$65,440"
type input "$91,110"
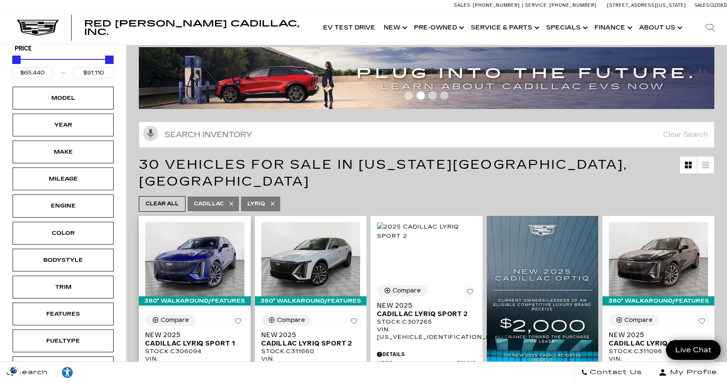
scroll to position [37, 0]
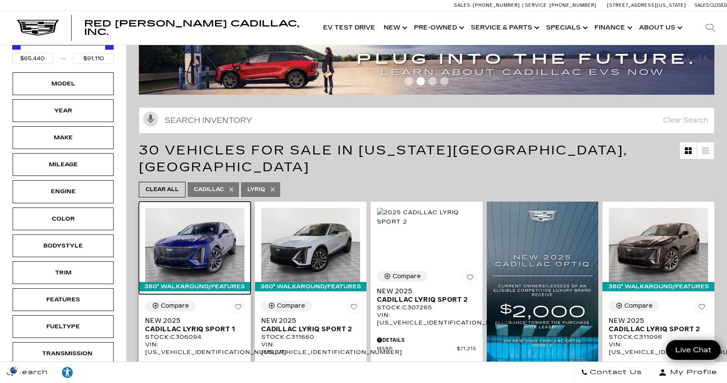
click at [196, 238] on img at bounding box center [194, 245] width 99 height 74
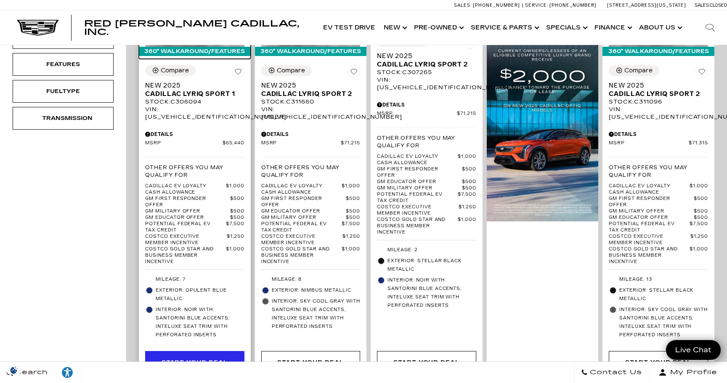
scroll to position [271, 0]
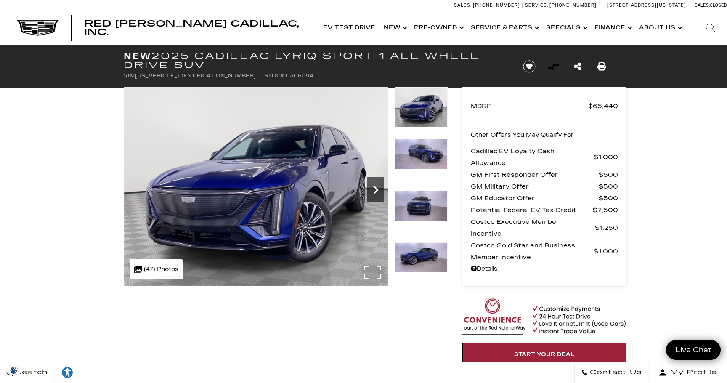
click at [376, 187] on icon "Next" at bounding box center [375, 189] width 17 height 17
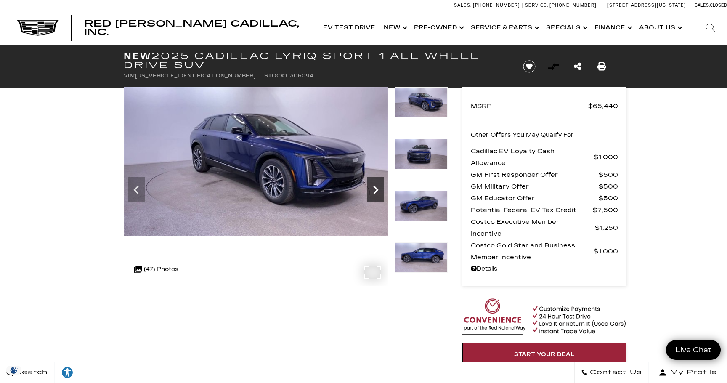
click at [376, 187] on icon "Next" at bounding box center [375, 189] width 17 height 17
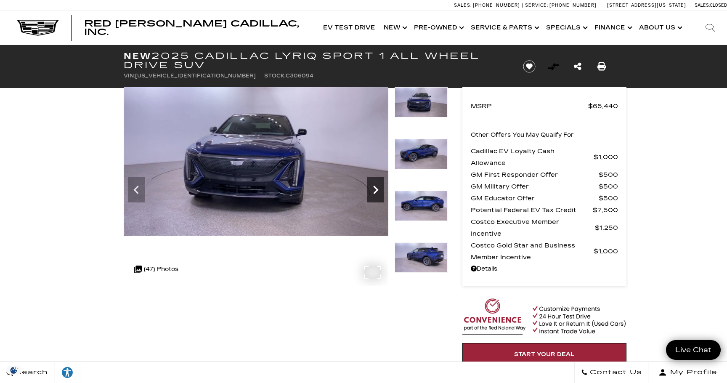
click at [376, 187] on icon "Next" at bounding box center [375, 189] width 17 height 17
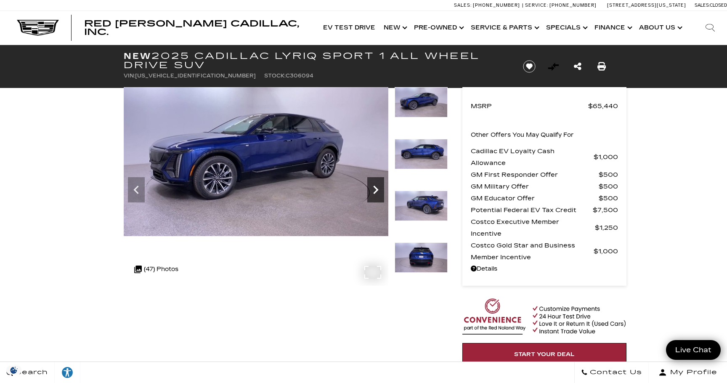
click at [376, 187] on icon "Next" at bounding box center [375, 189] width 17 height 17
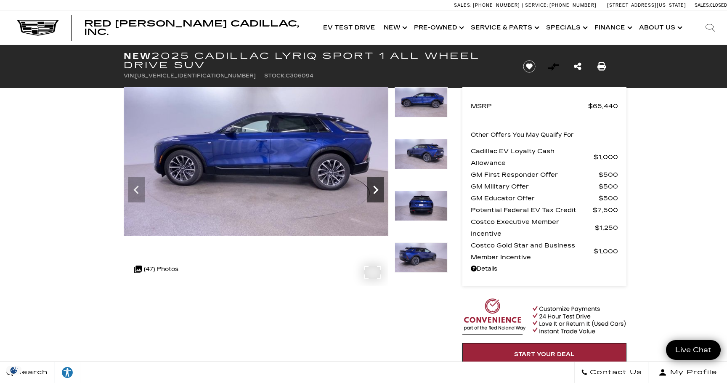
click at [377, 189] on icon "Next" at bounding box center [375, 190] width 5 height 8
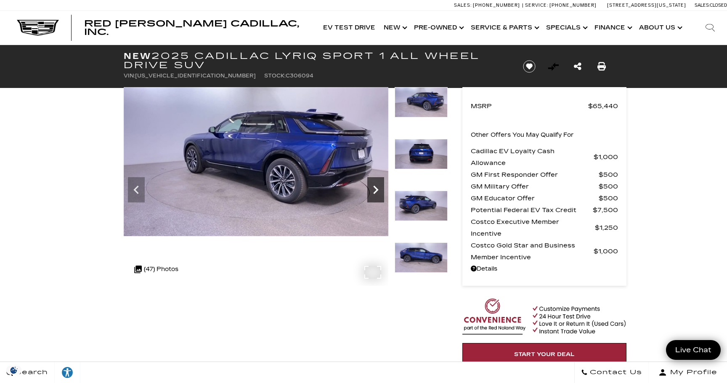
click at [377, 189] on icon "Next" at bounding box center [375, 190] width 5 height 8
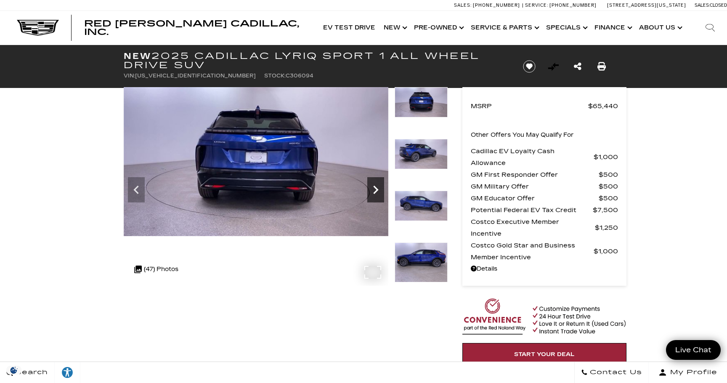
click at [377, 189] on icon "Next" at bounding box center [375, 190] width 5 height 8
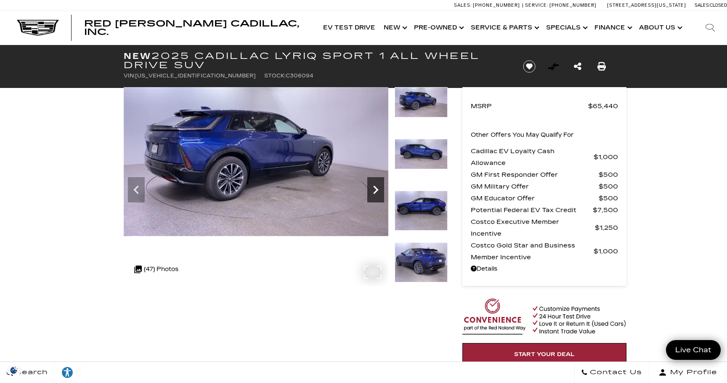
click at [377, 189] on icon "Next" at bounding box center [375, 190] width 5 height 8
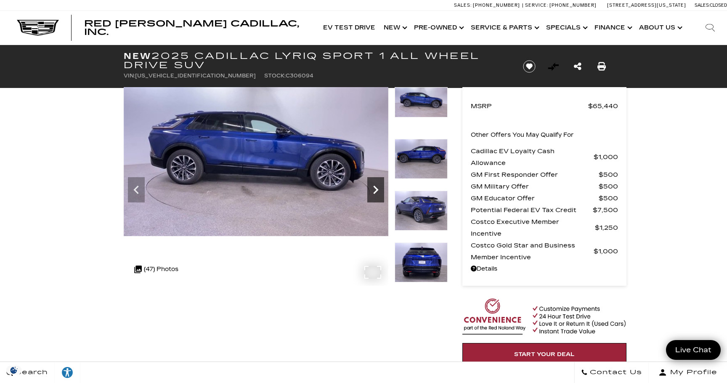
click at [378, 189] on icon "Next" at bounding box center [375, 190] width 5 height 8
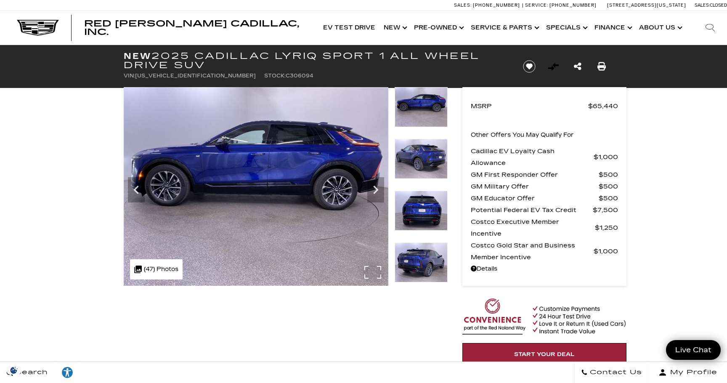
click at [319, 148] on img at bounding box center [256, 186] width 265 height 199
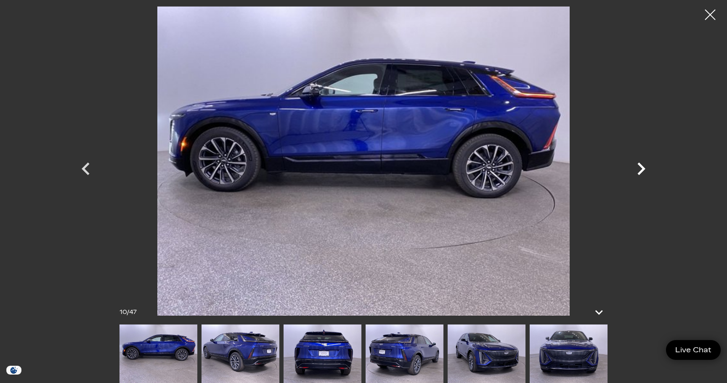
click at [644, 168] on icon "Next" at bounding box center [642, 168] width 8 height 13
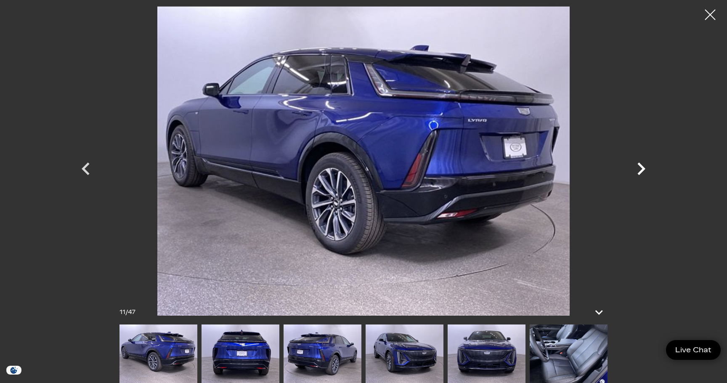
click at [645, 168] on icon "Next" at bounding box center [642, 168] width 8 height 13
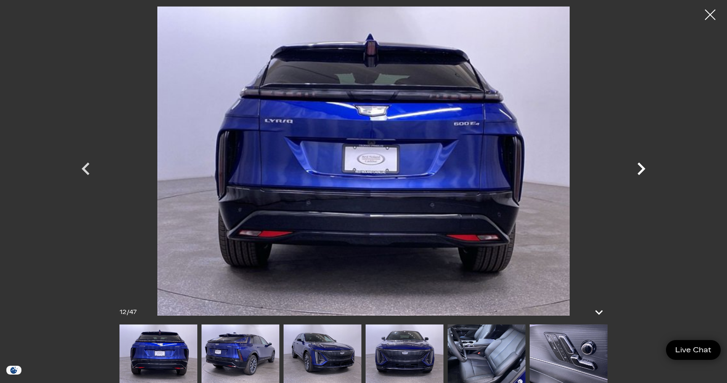
click at [645, 168] on icon "Next" at bounding box center [642, 168] width 8 height 13
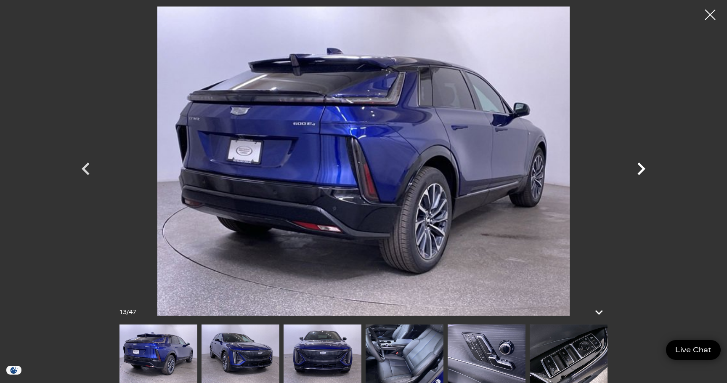
click at [645, 168] on icon "Next" at bounding box center [642, 168] width 8 height 13
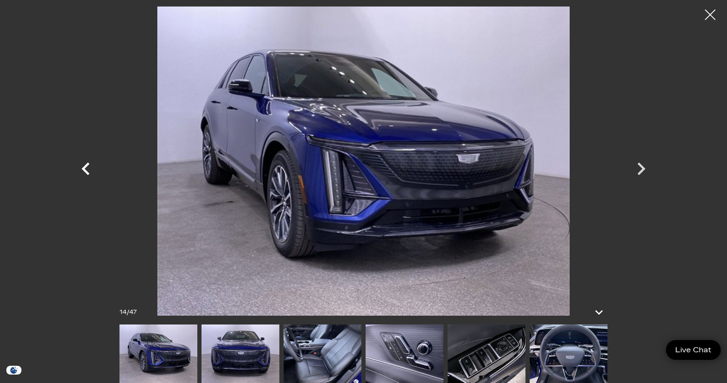
click at [87, 170] on icon "Previous" at bounding box center [85, 168] width 25 height 25
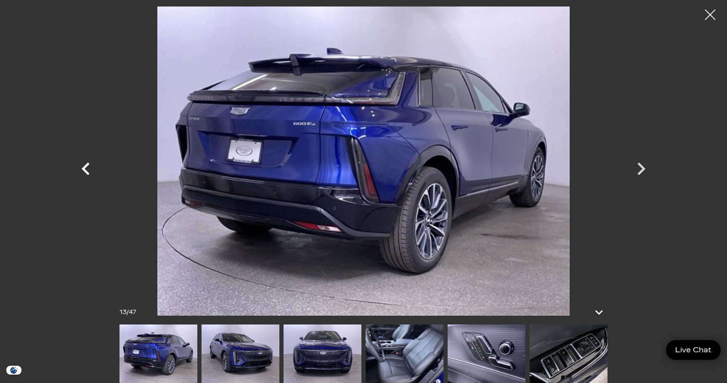
click at [87, 170] on icon "Previous" at bounding box center [85, 168] width 25 height 25
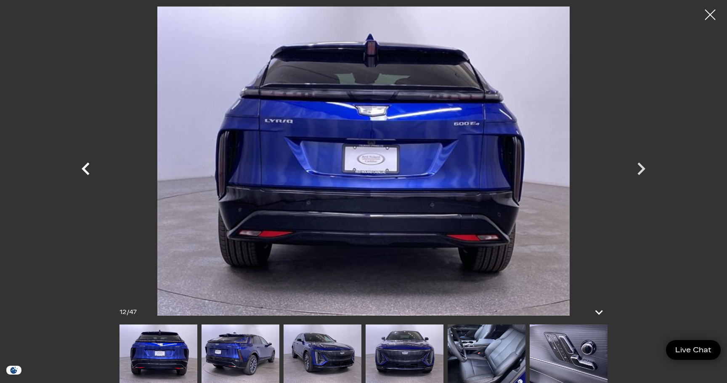
click at [88, 167] on icon "Previous" at bounding box center [85, 168] width 25 height 25
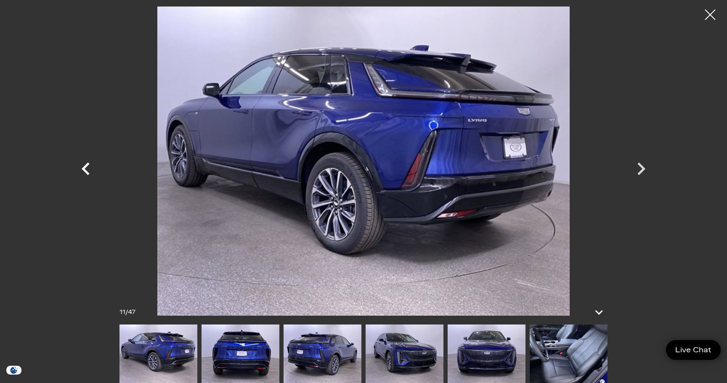
click at [88, 167] on icon "Previous" at bounding box center [85, 168] width 25 height 25
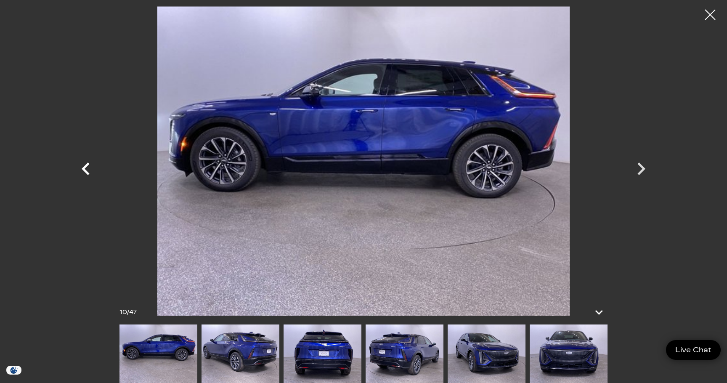
click at [88, 167] on icon "Previous" at bounding box center [85, 168] width 25 height 25
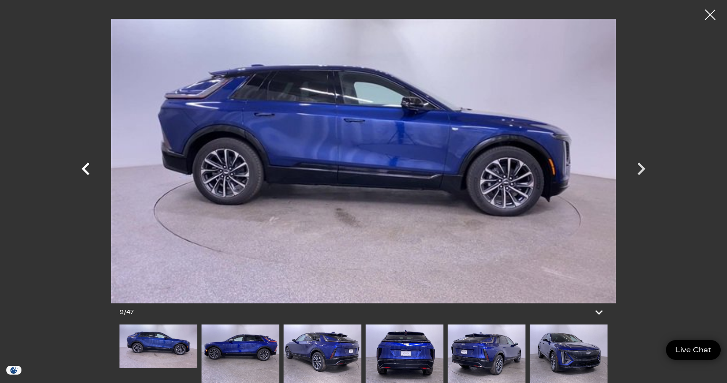
click at [88, 167] on icon "Previous" at bounding box center [85, 168] width 25 height 25
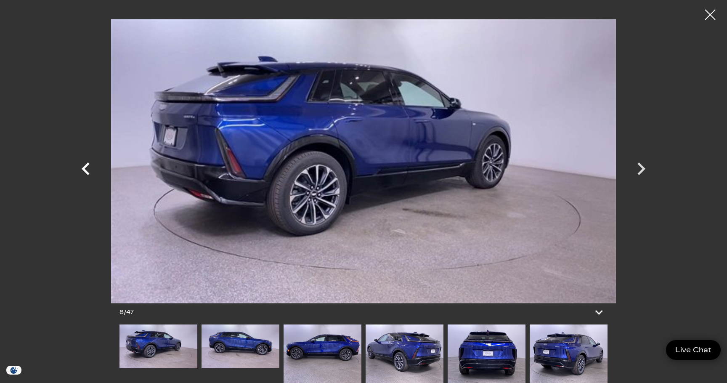
click at [88, 167] on icon "Previous" at bounding box center [85, 168] width 25 height 25
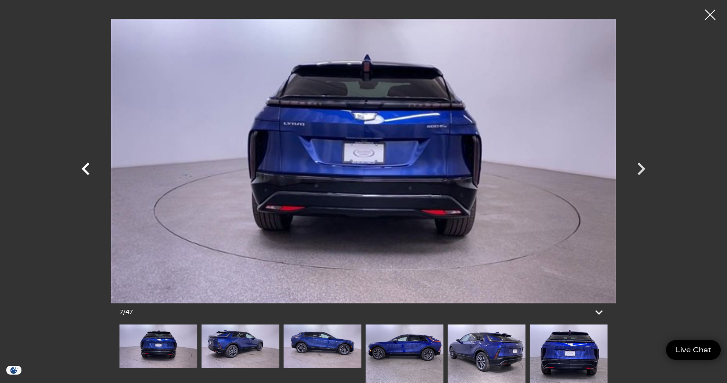
click at [88, 167] on icon "Previous" at bounding box center [85, 168] width 25 height 25
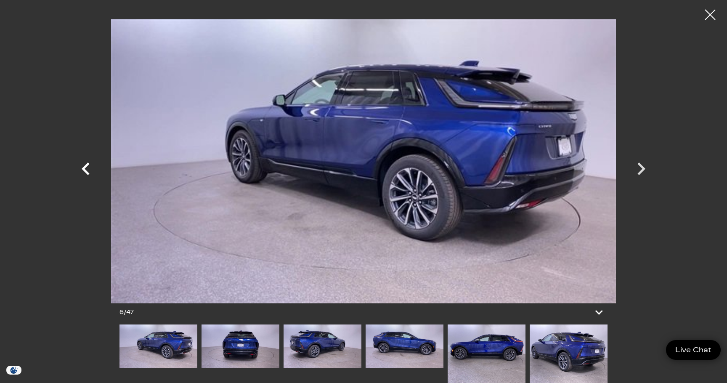
click at [88, 167] on icon "Previous" at bounding box center [85, 168] width 25 height 25
